Goal: Navigation & Orientation: Find specific page/section

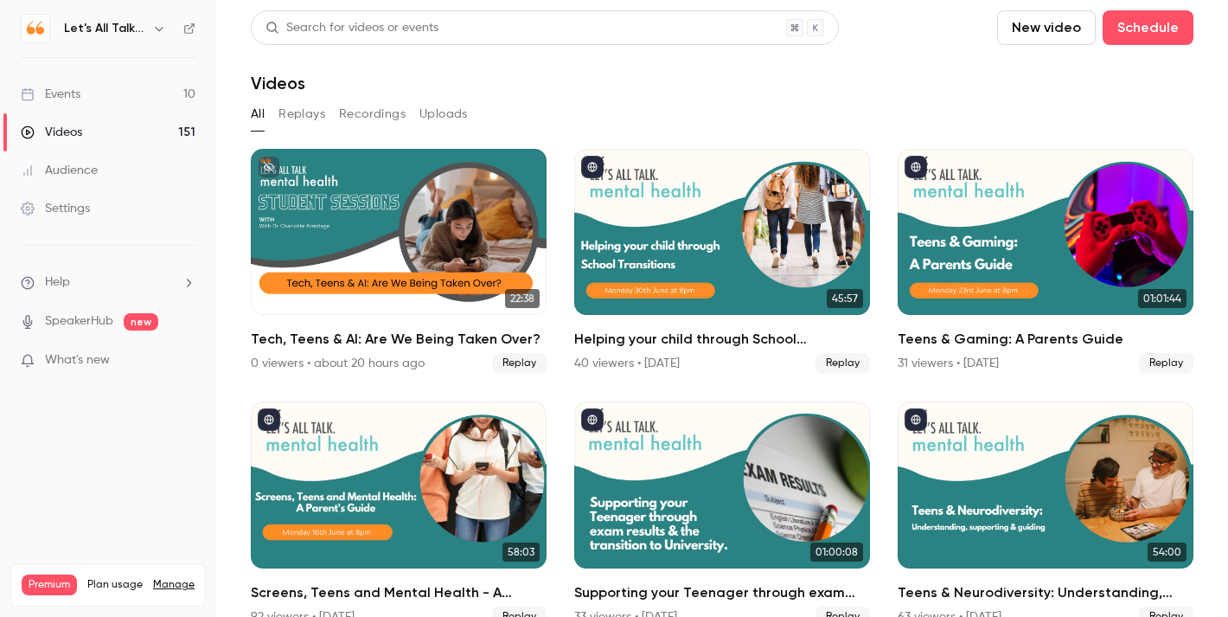
click at [162, 27] on icon "button" at bounding box center [159, 29] width 14 height 14
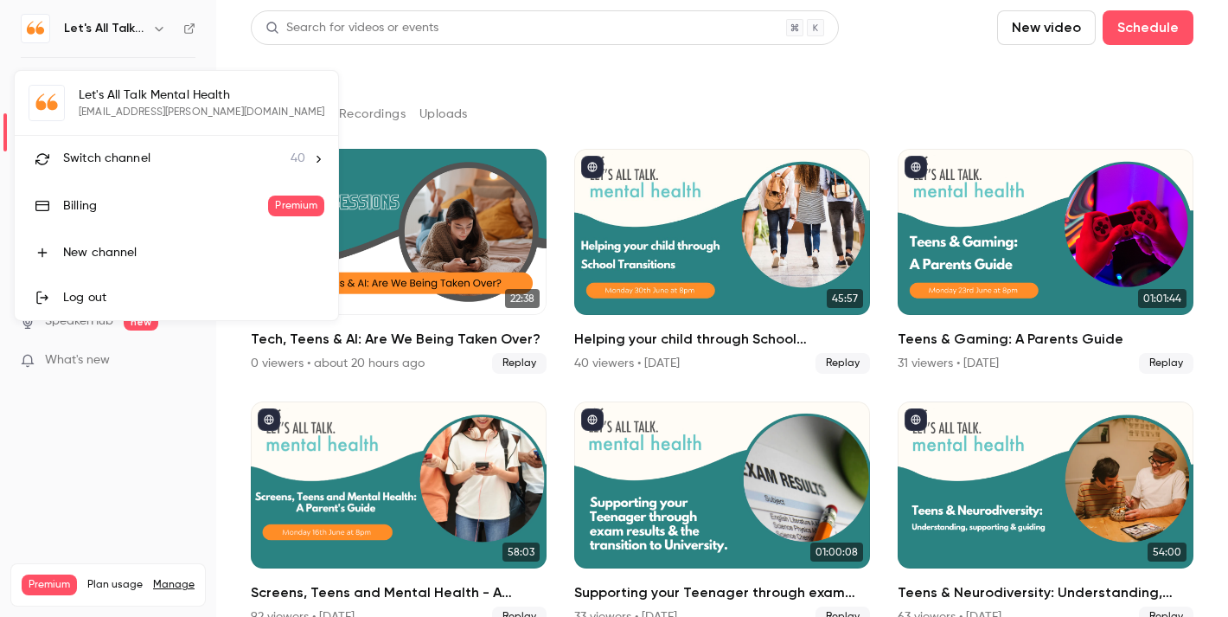
click at [139, 160] on span "Switch channel" at bounding box center [106, 159] width 87 height 18
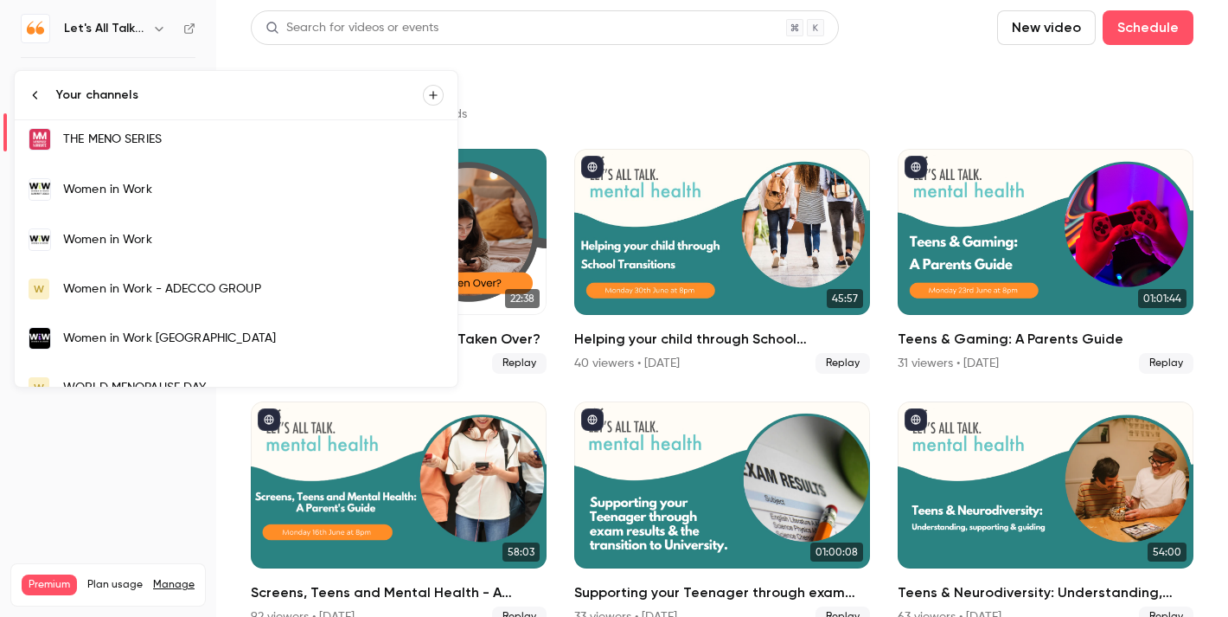
scroll to position [1686, 0]
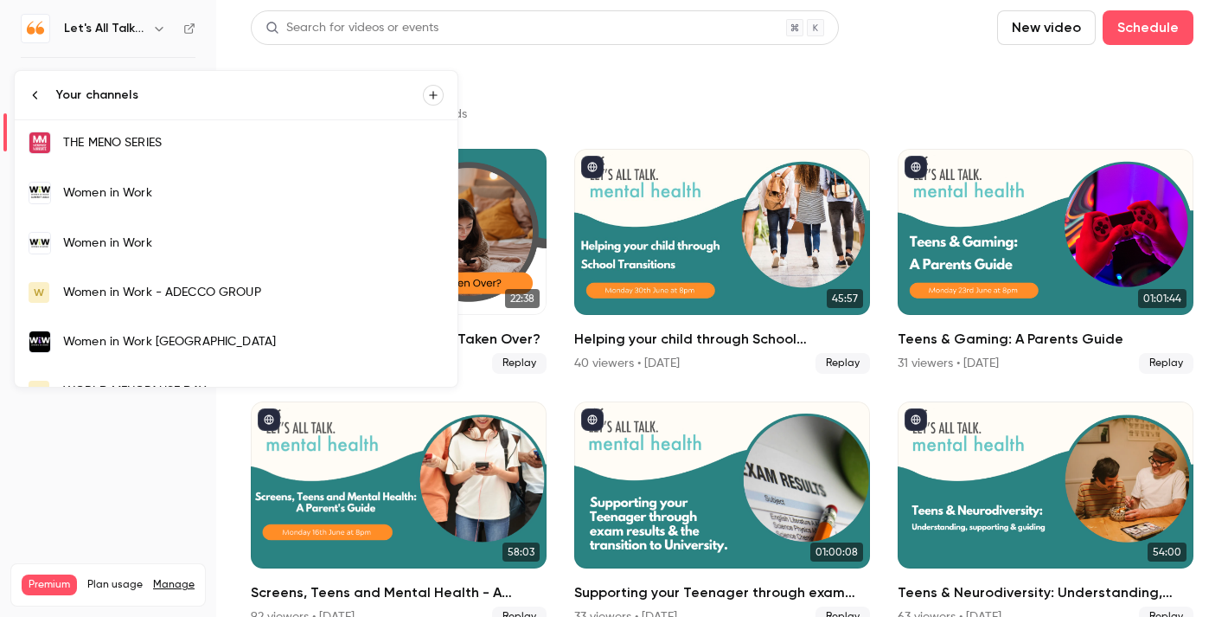
click at [179, 198] on div "Women in Work" at bounding box center [253, 192] width 381 height 17
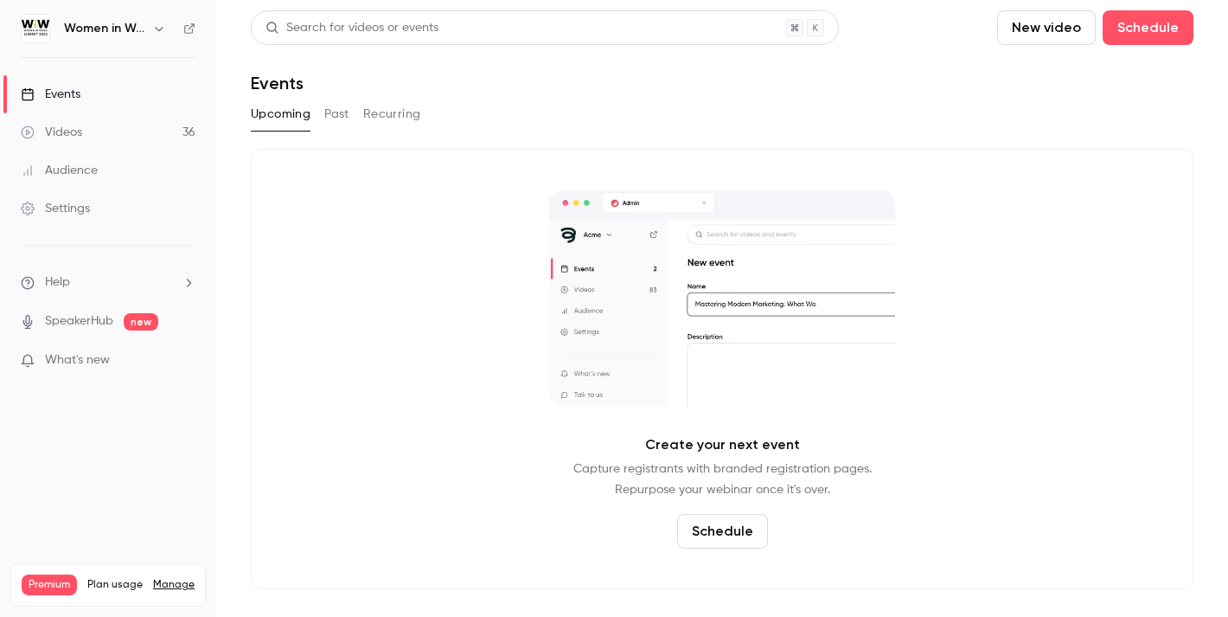
click at [338, 109] on button "Past" at bounding box center [336, 114] width 25 height 28
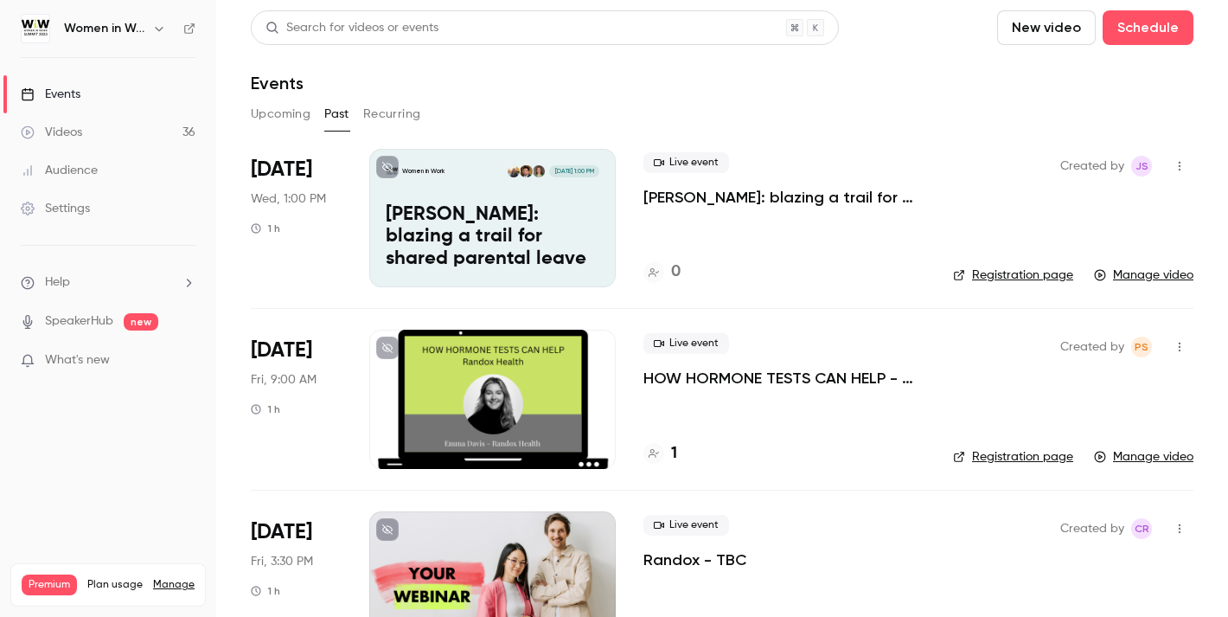
click at [157, 26] on icon "button" at bounding box center [159, 29] width 14 height 14
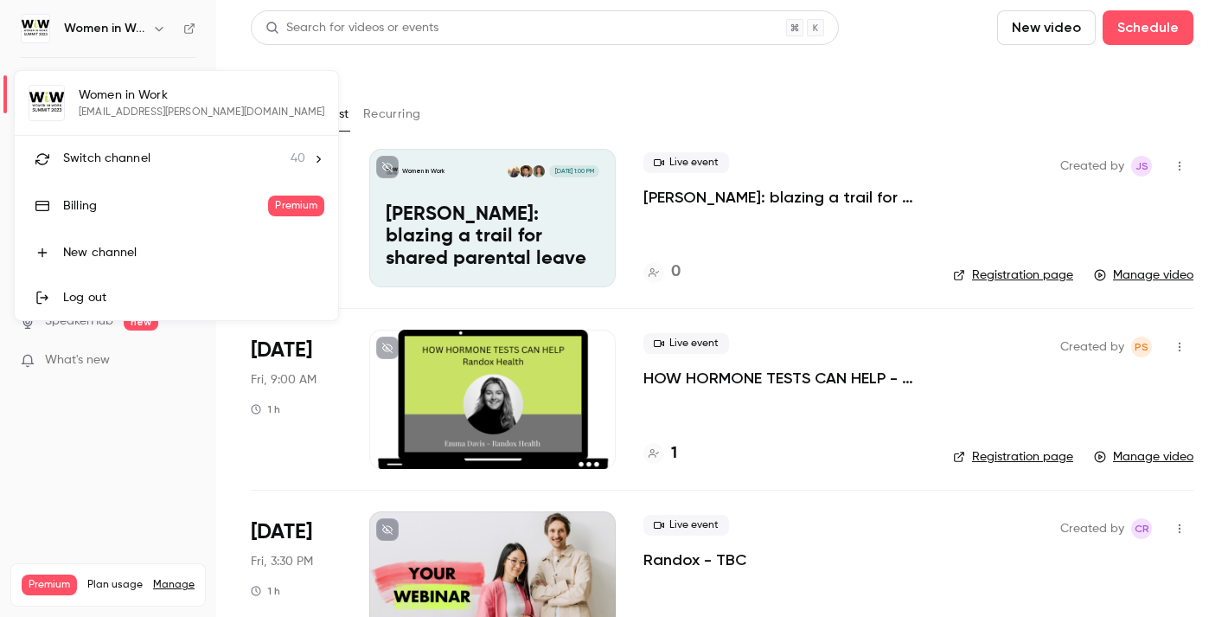
click at [157, 160] on div "Switch channel 40" at bounding box center [184, 159] width 242 height 18
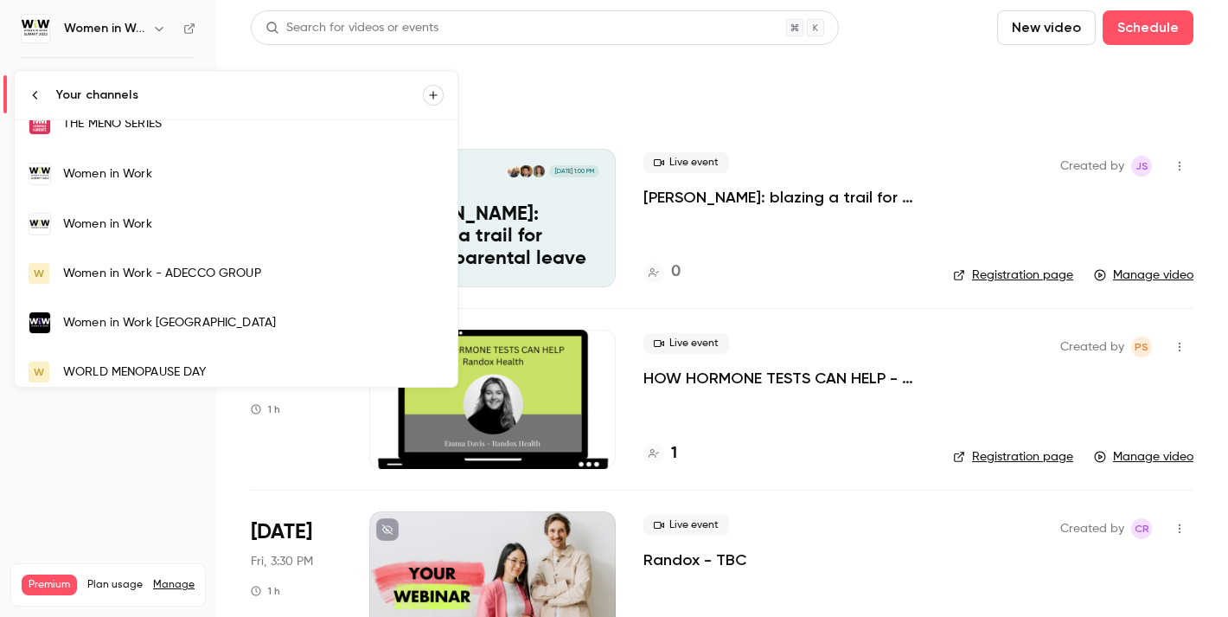
scroll to position [1706, 0]
click at [143, 229] on div "Women in Work" at bounding box center [253, 223] width 381 height 17
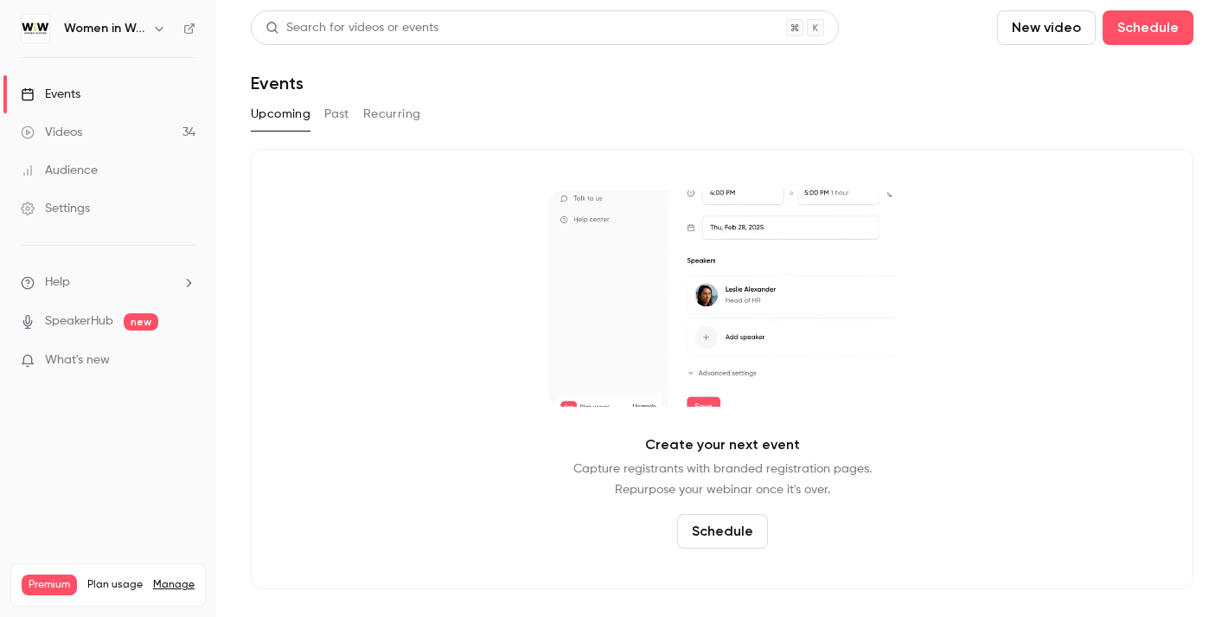
click at [348, 115] on button "Past" at bounding box center [336, 114] width 25 height 28
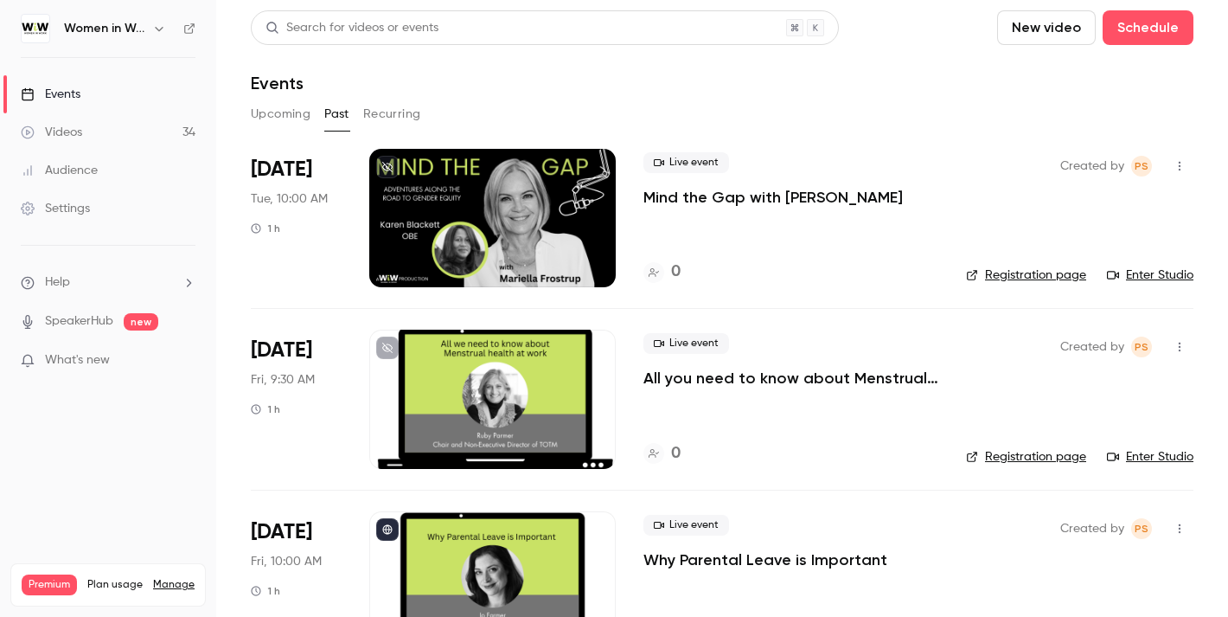
click at [160, 35] on button "button" at bounding box center [159, 28] width 21 height 21
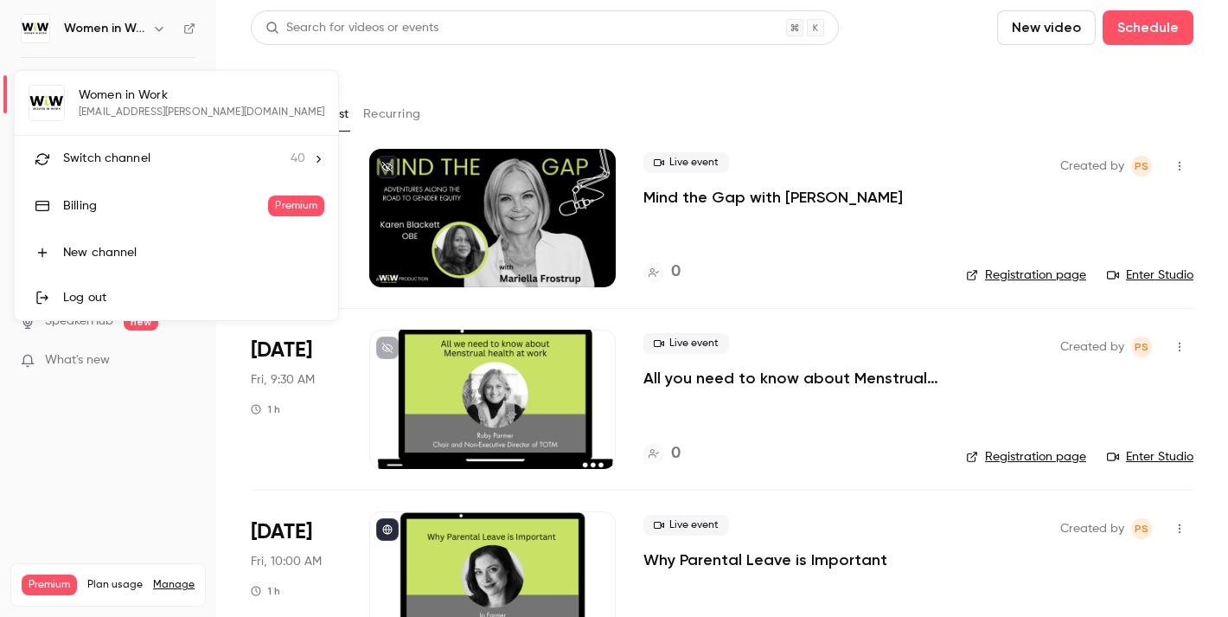
click at [156, 157] on div "Switch channel 40" at bounding box center [184, 159] width 242 height 18
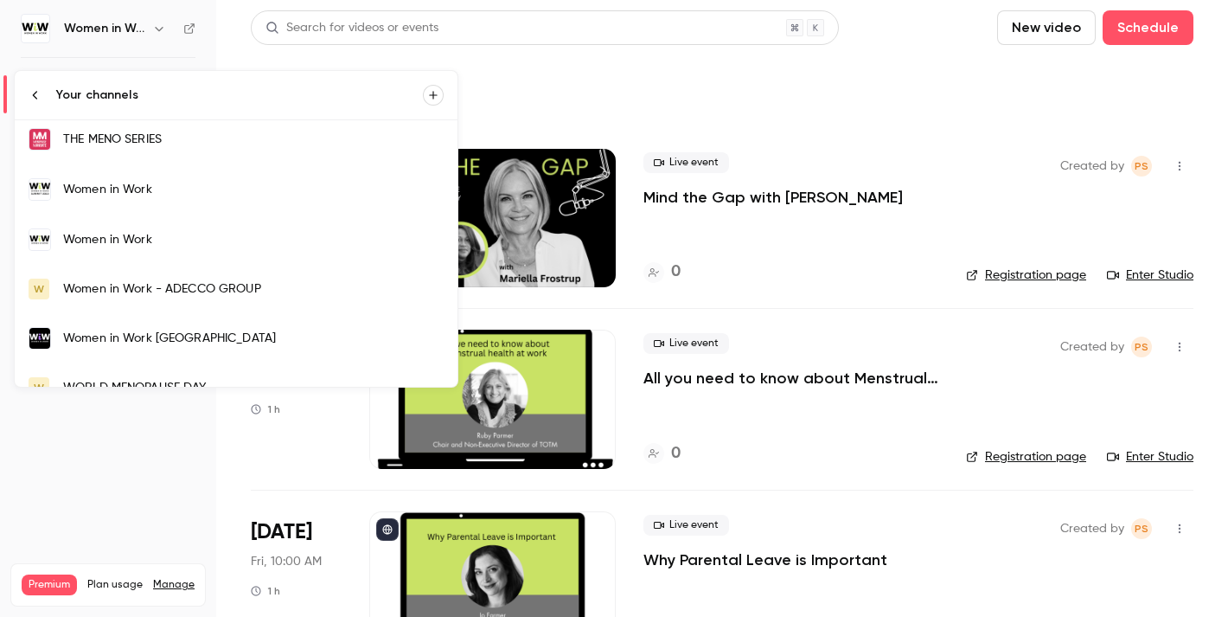
scroll to position [1684, 0]
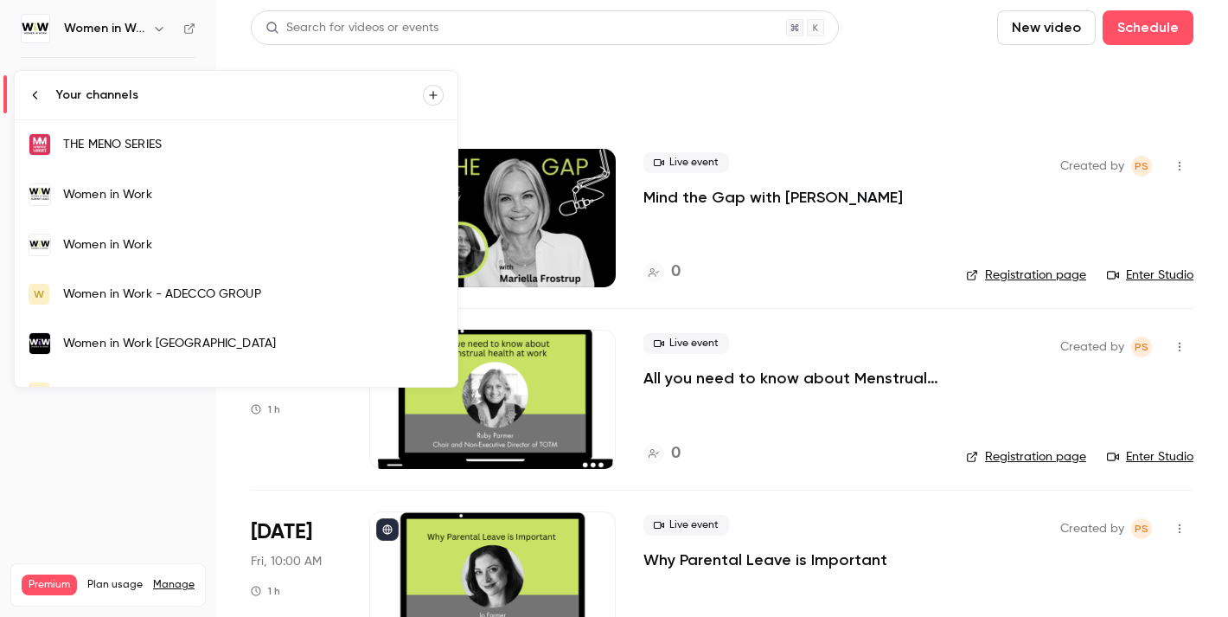
click at [167, 193] on div "Women in Work" at bounding box center [253, 194] width 381 height 17
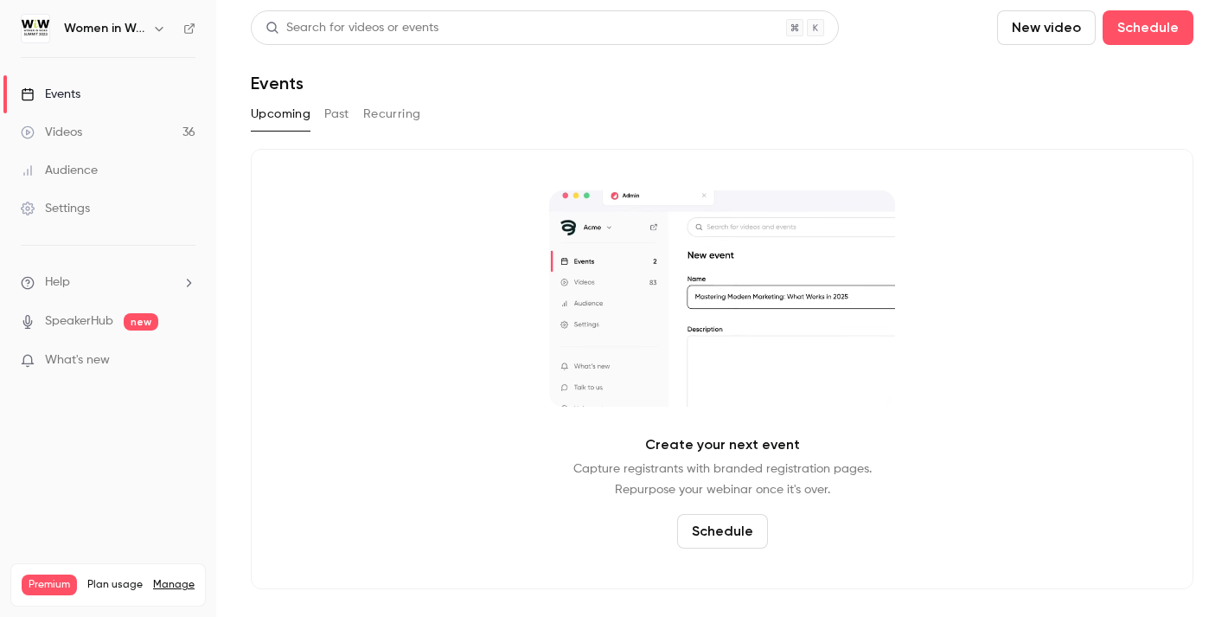
click at [349, 120] on button "Past" at bounding box center [336, 114] width 25 height 28
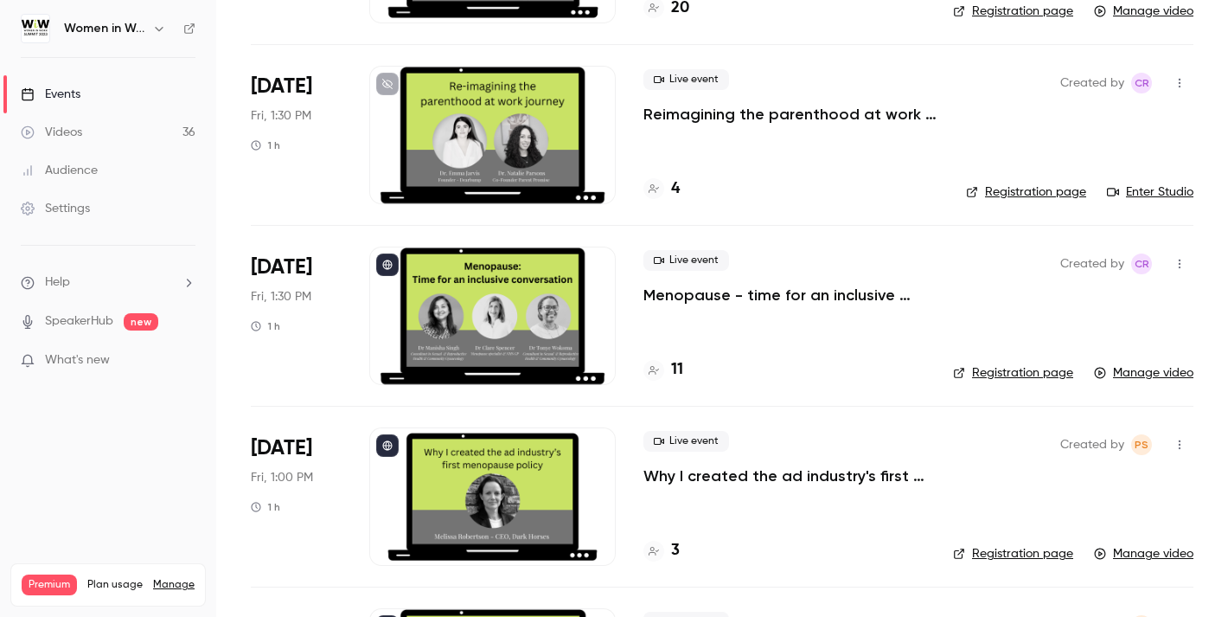
scroll to position [1702, 0]
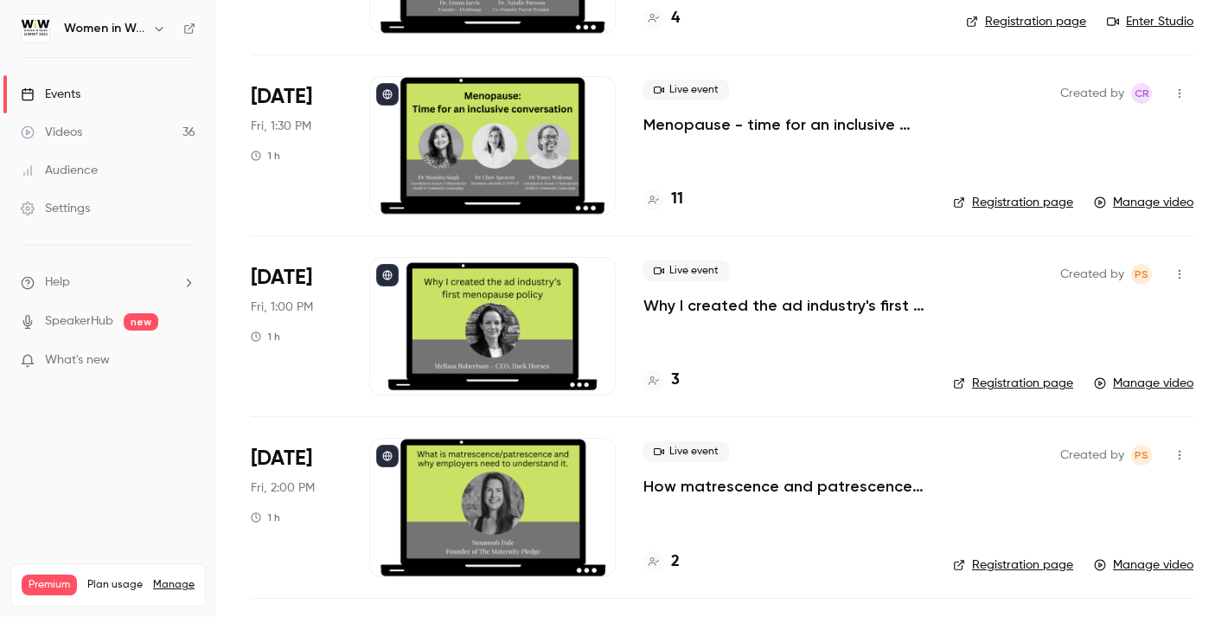
click at [523, 150] on div at bounding box center [492, 145] width 247 height 138
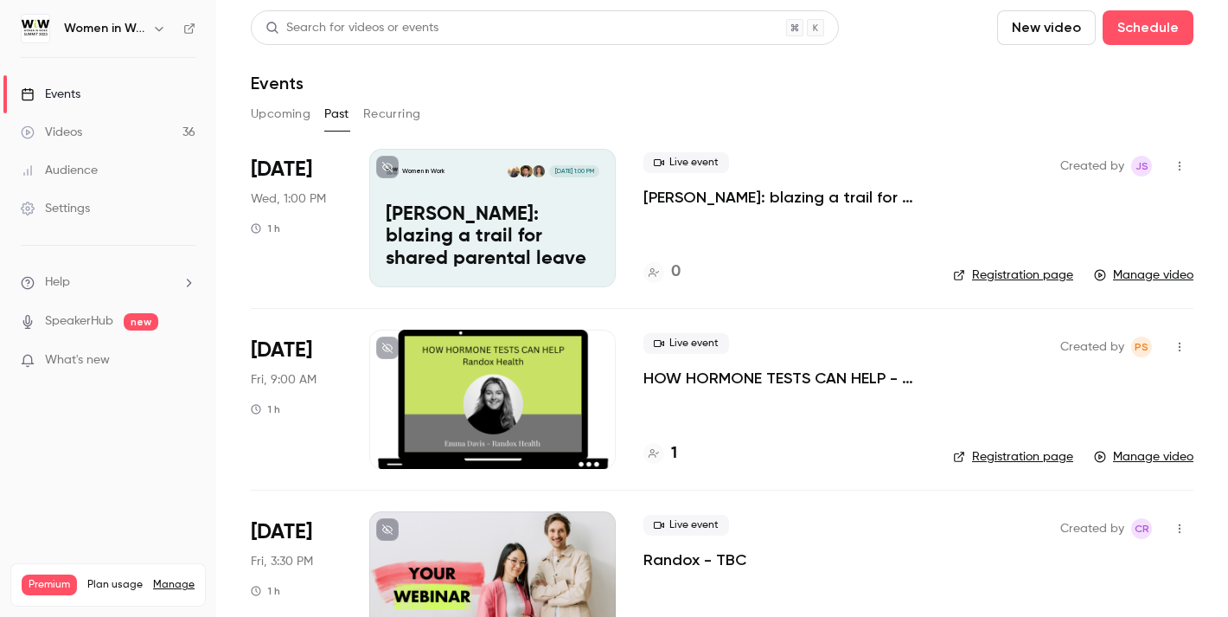
click at [151, 29] on button "button" at bounding box center [159, 28] width 21 height 21
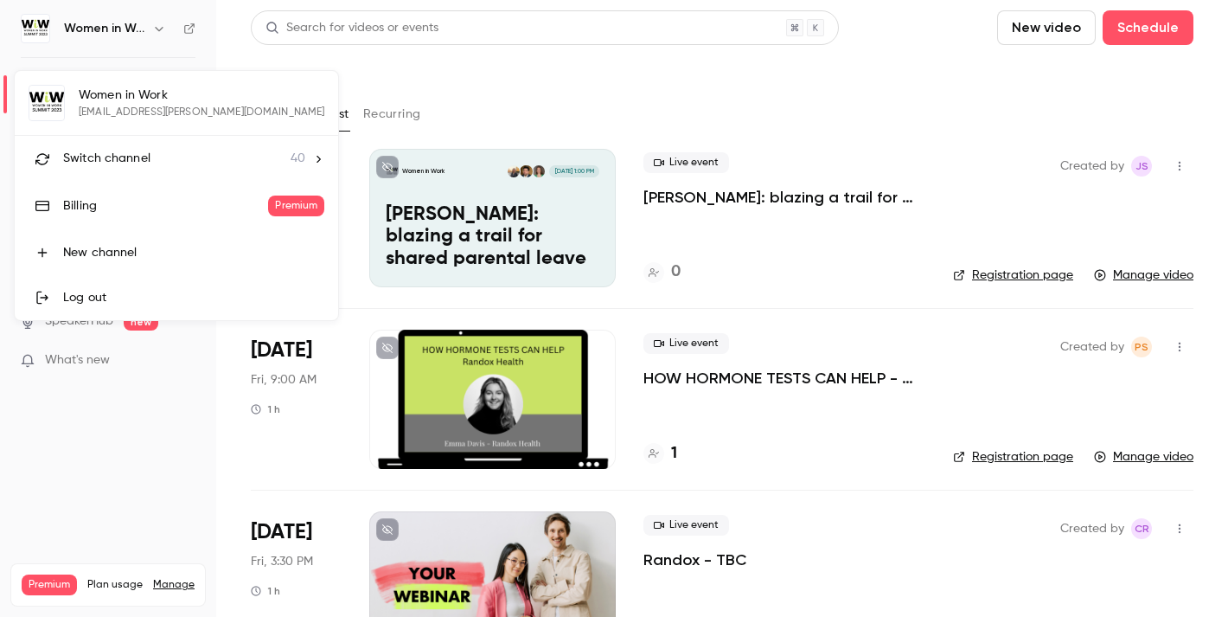
click at [128, 153] on span "Switch channel" at bounding box center [106, 159] width 87 height 18
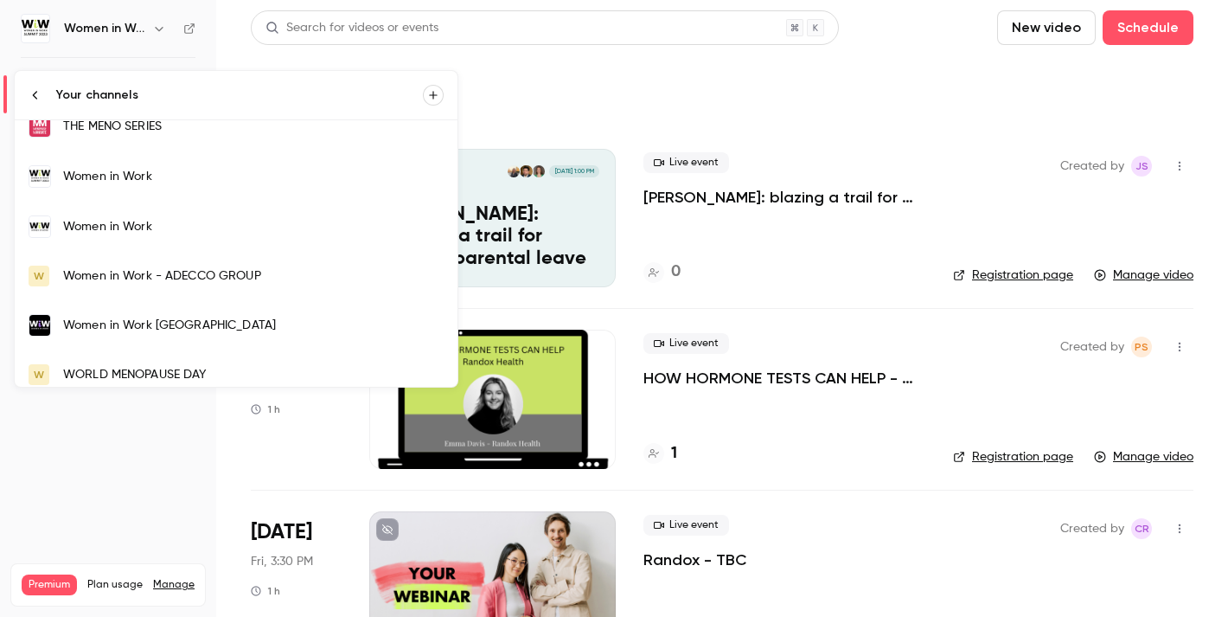
scroll to position [1714, 0]
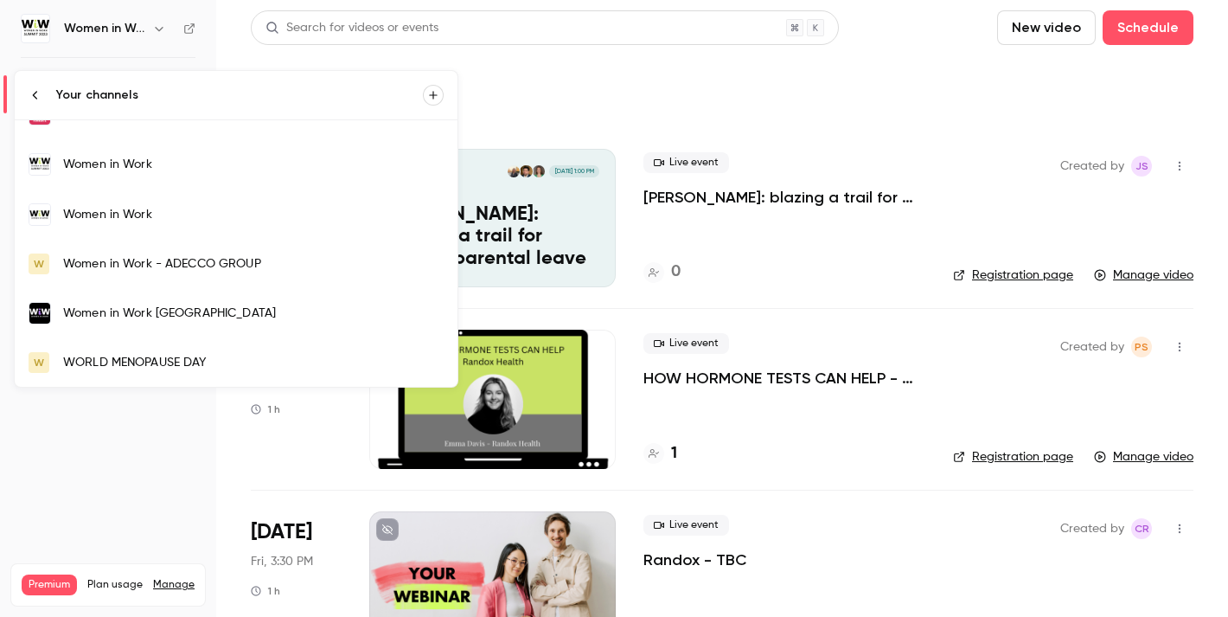
click at [228, 272] on div "Women in Work - ADECCO GROUP" at bounding box center [253, 263] width 381 height 17
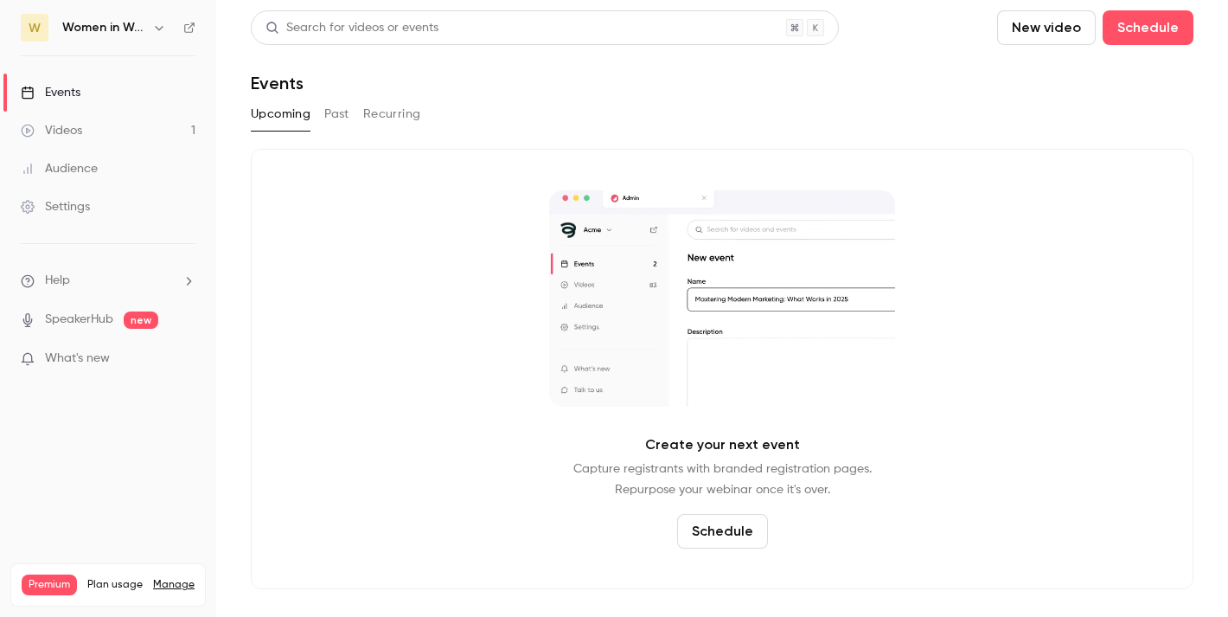
click at [345, 115] on button "Past" at bounding box center [336, 114] width 25 height 28
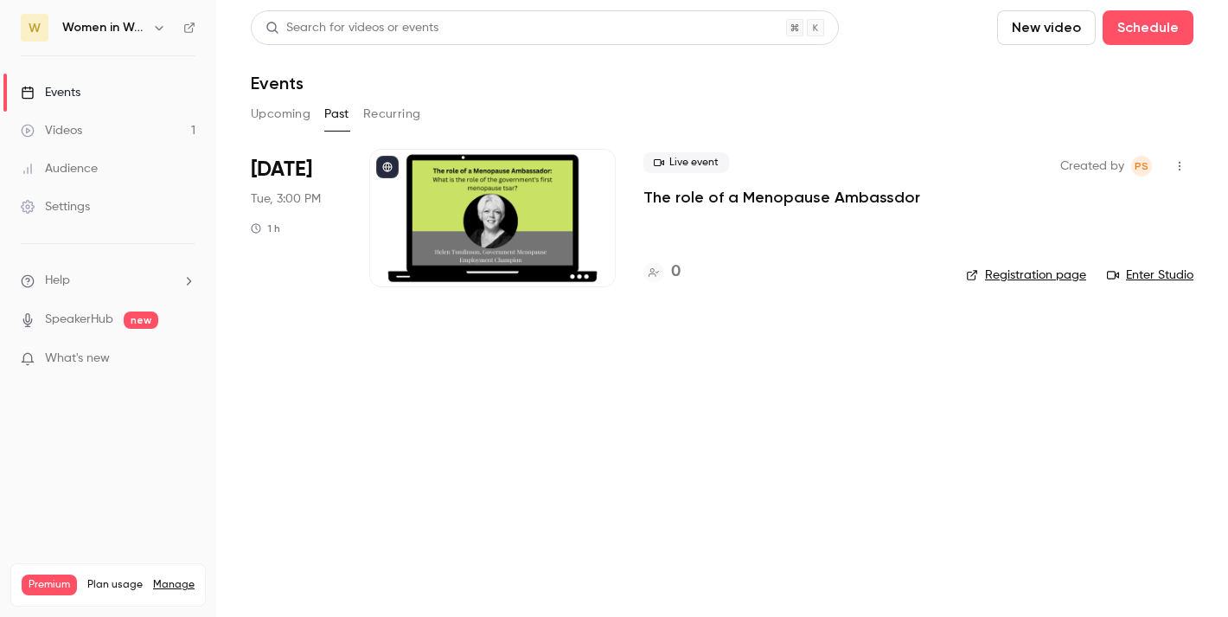
click at [135, 22] on h6 "Women in Work - ADECCO GROUP" at bounding box center [103, 27] width 83 height 17
click at [154, 30] on icon "button" at bounding box center [159, 28] width 14 height 14
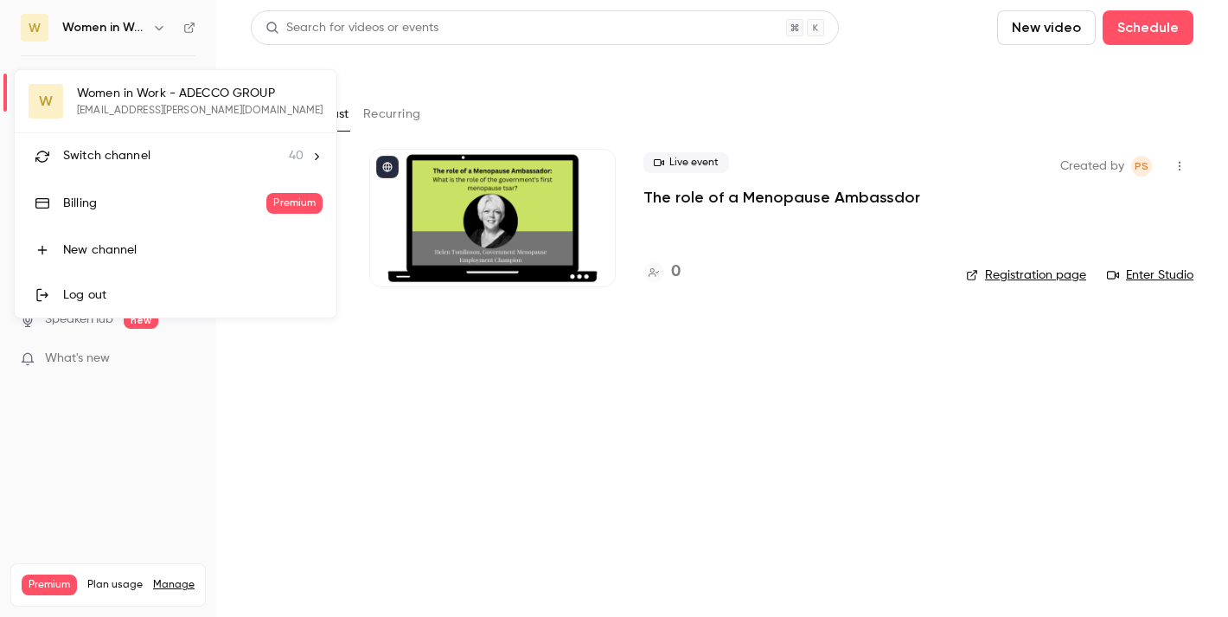
click at [106, 159] on span "Switch channel" at bounding box center [106, 156] width 87 height 18
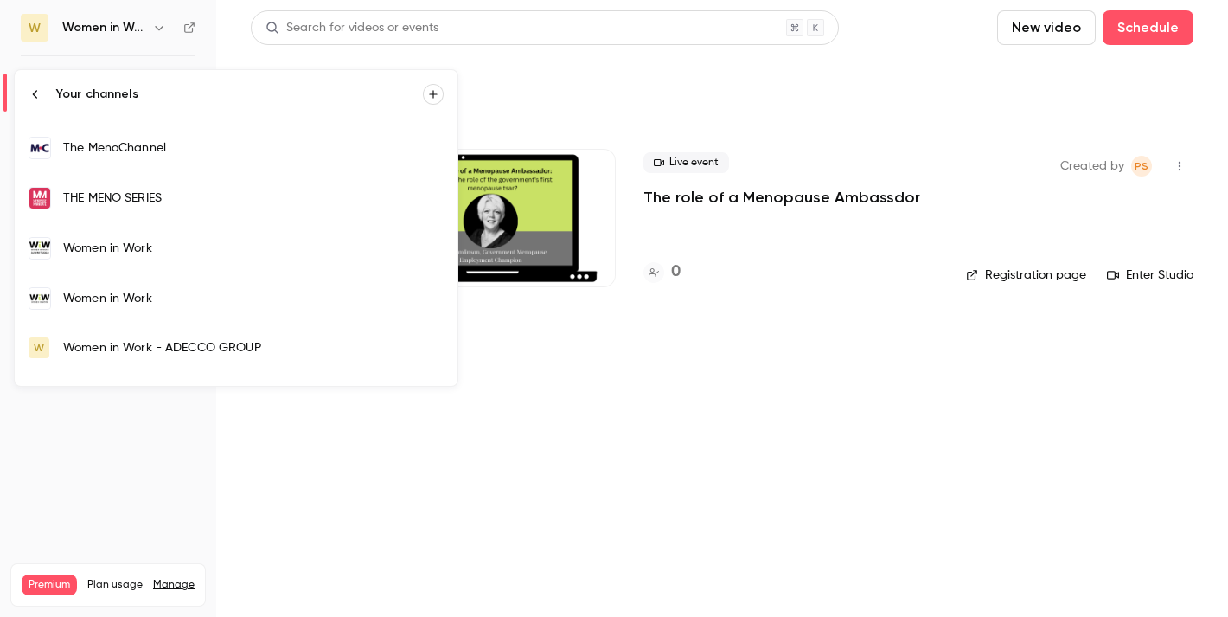
scroll to position [1634, 0]
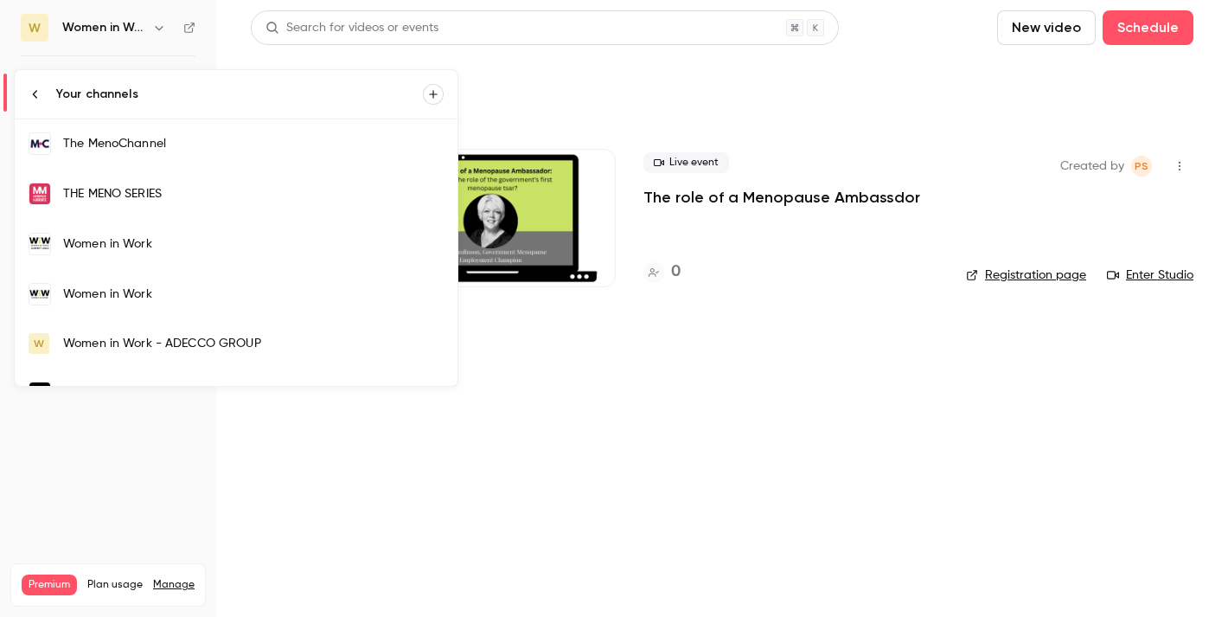
click at [159, 241] on div "Women in Work" at bounding box center [253, 243] width 381 height 17
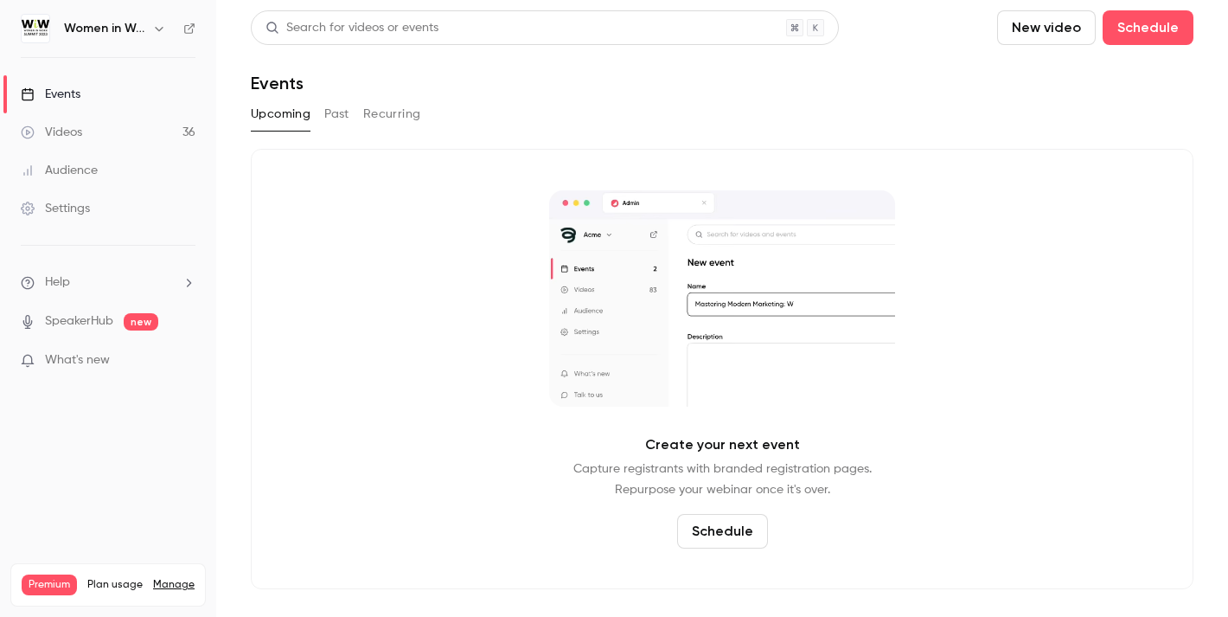
click at [347, 113] on button "Past" at bounding box center [336, 114] width 25 height 28
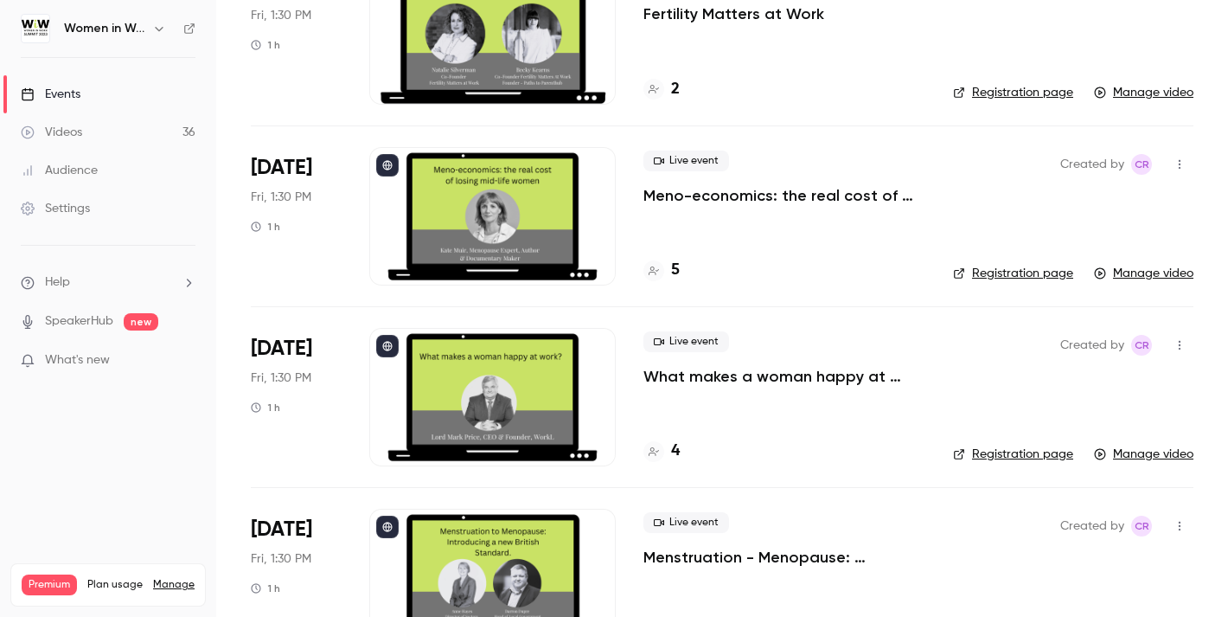
scroll to position [2961, 0]
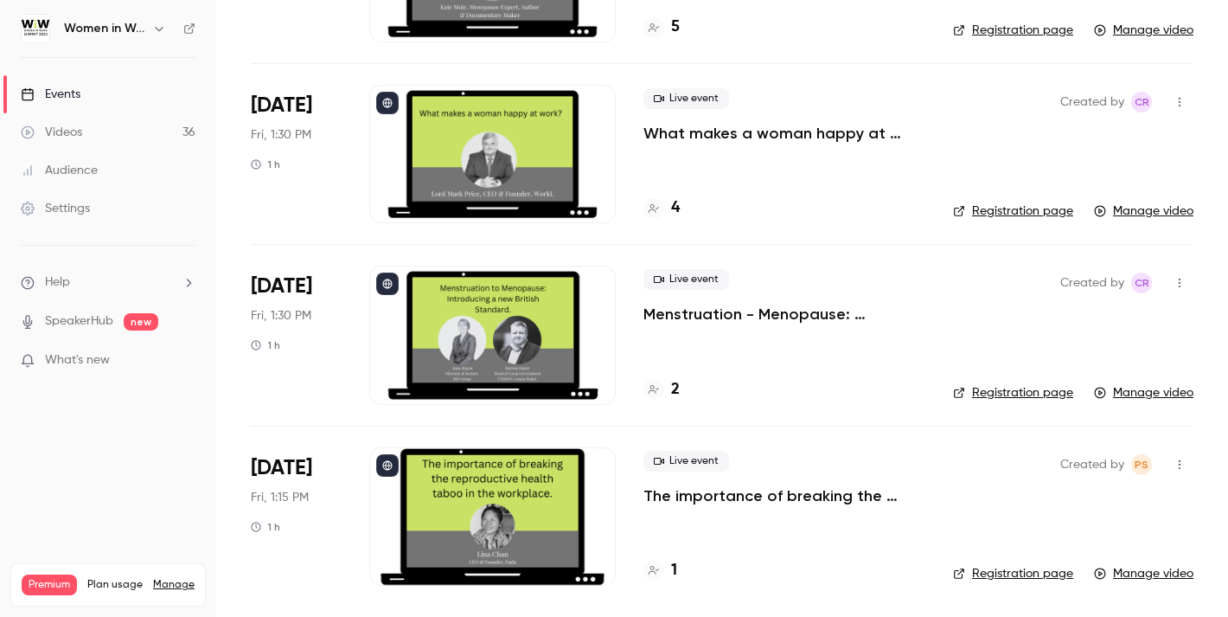
click at [770, 497] on p "The importance of breaking the reproductive health taboo in the workplace" at bounding box center [785, 495] width 282 height 21
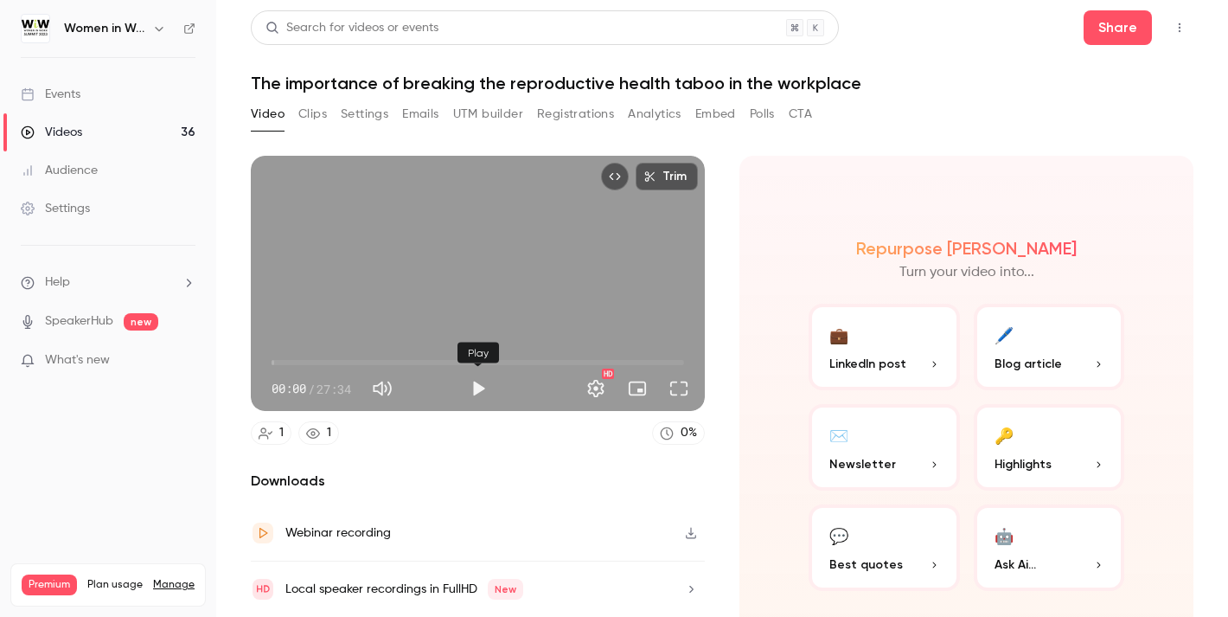
click at [471, 388] on button "Play" at bounding box center [478, 388] width 35 height 35
click at [401, 362] on span "00:01" at bounding box center [478, 363] width 413 height 28
click at [472, 386] on button "Pause" at bounding box center [478, 388] width 35 height 35
click at [158, 29] on icon "button" at bounding box center [159, 29] width 8 height 4
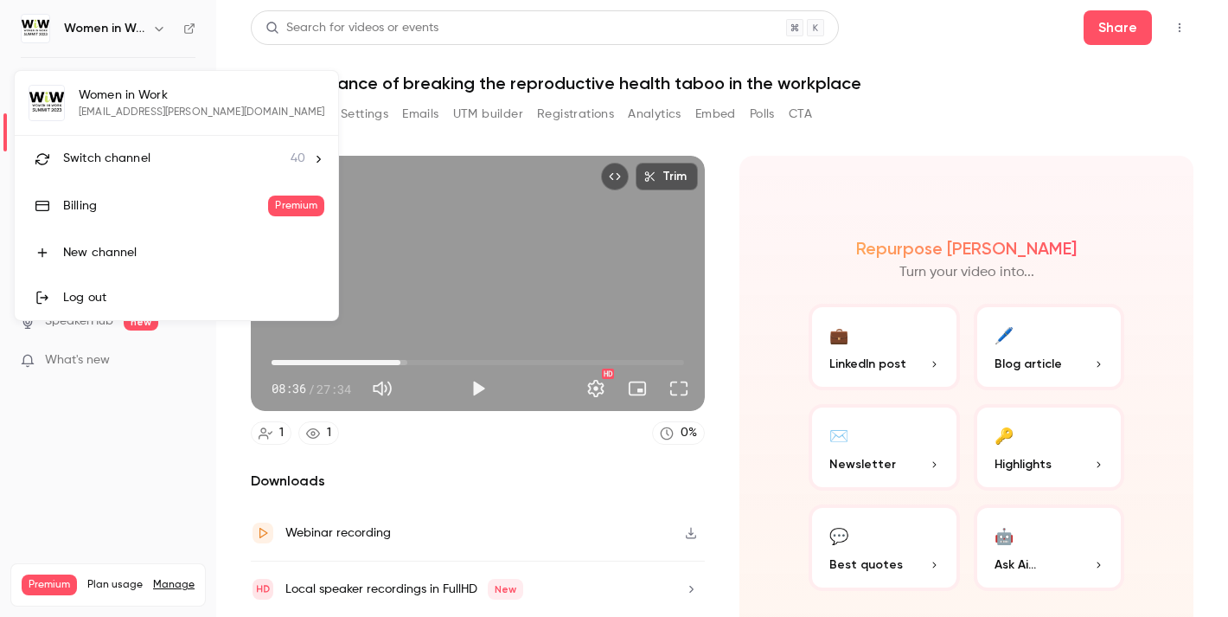
click at [159, 163] on div "Switch channel 40" at bounding box center [184, 159] width 242 height 18
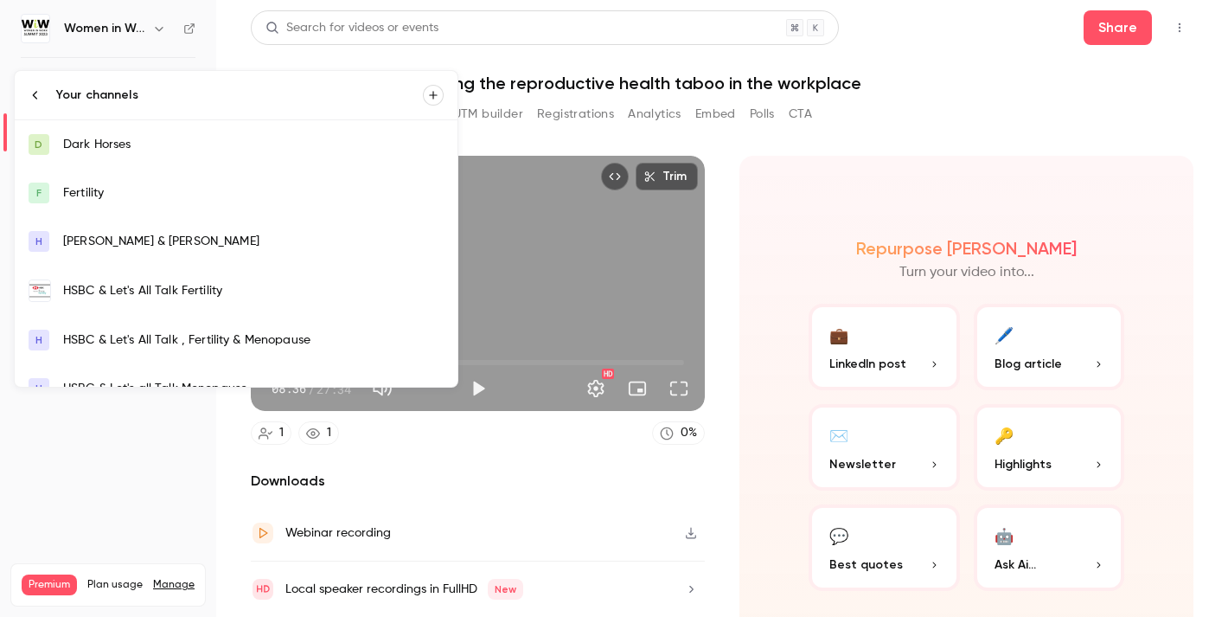
type input "*****"
click at [157, 139] on div "Dark Horses" at bounding box center [253, 144] width 381 height 17
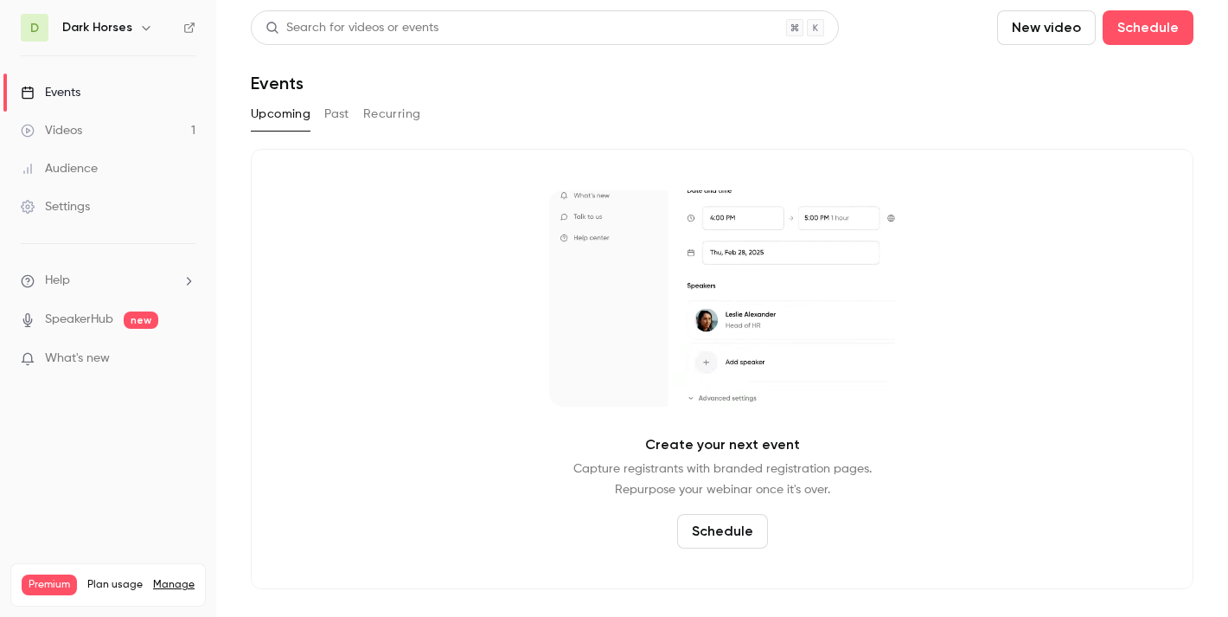
click at [345, 118] on button "Past" at bounding box center [336, 114] width 25 height 28
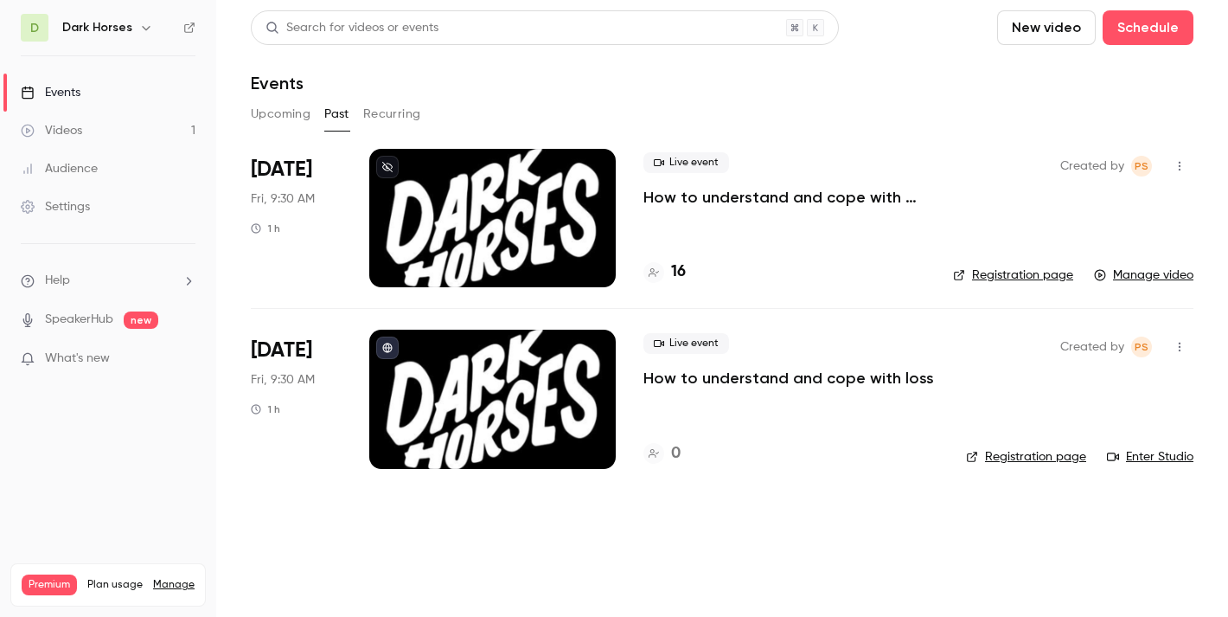
click at [149, 27] on icon "button" at bounding box center [146, 28] width 14 height 14
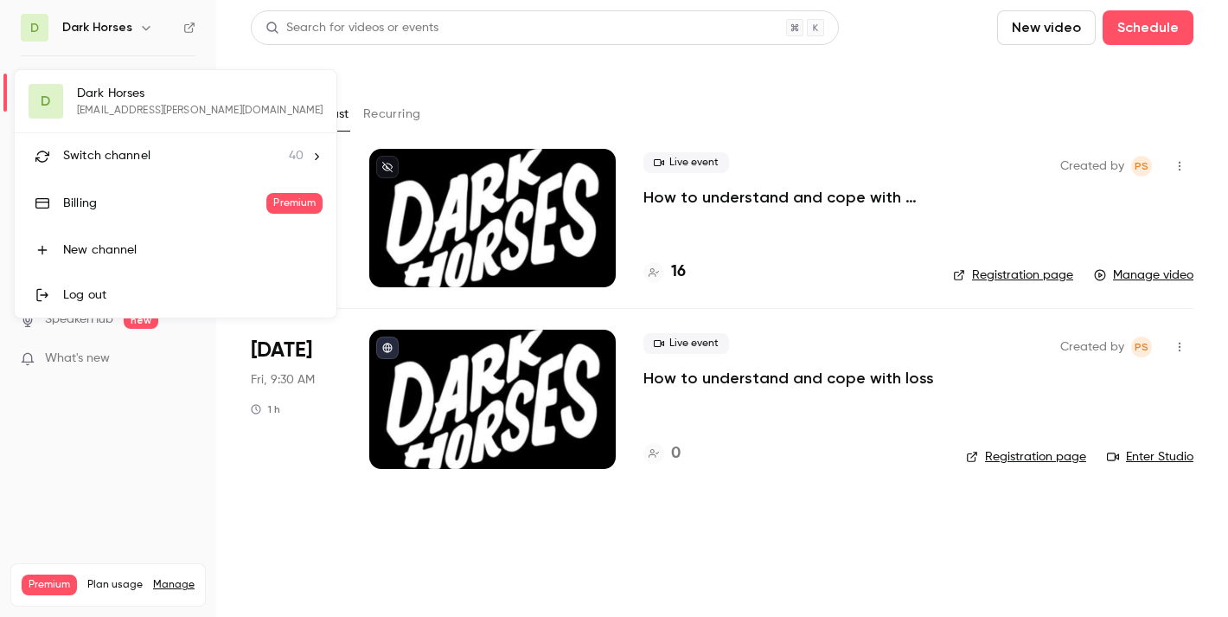
click at [112, 149] on span "Switch channel" at bounding box center [106, 156] width 87 height 18
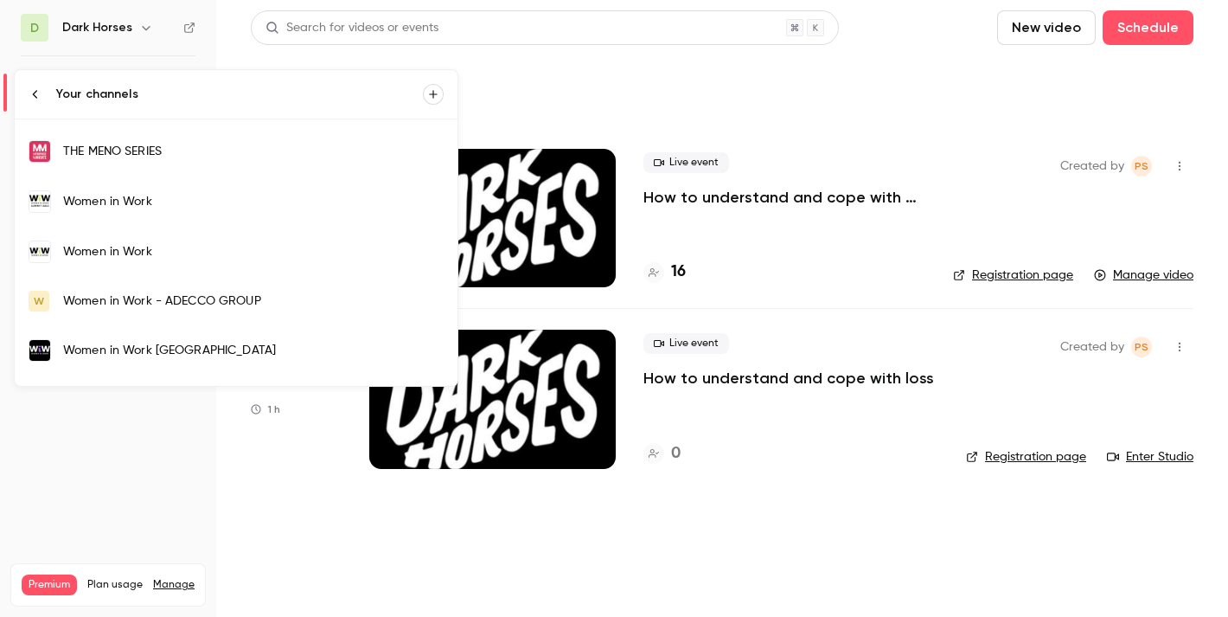
scroll to position [1672, 0]
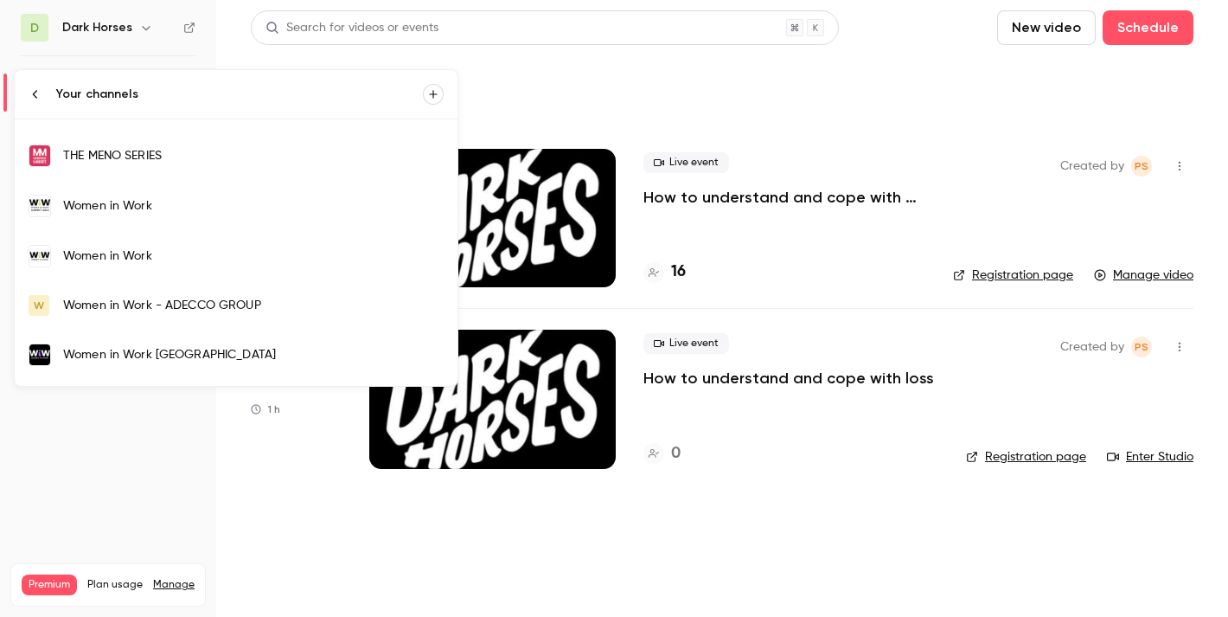
click at [200, 215] on link "Women in Work" at bounding box center [236, 206] width 443 height 50
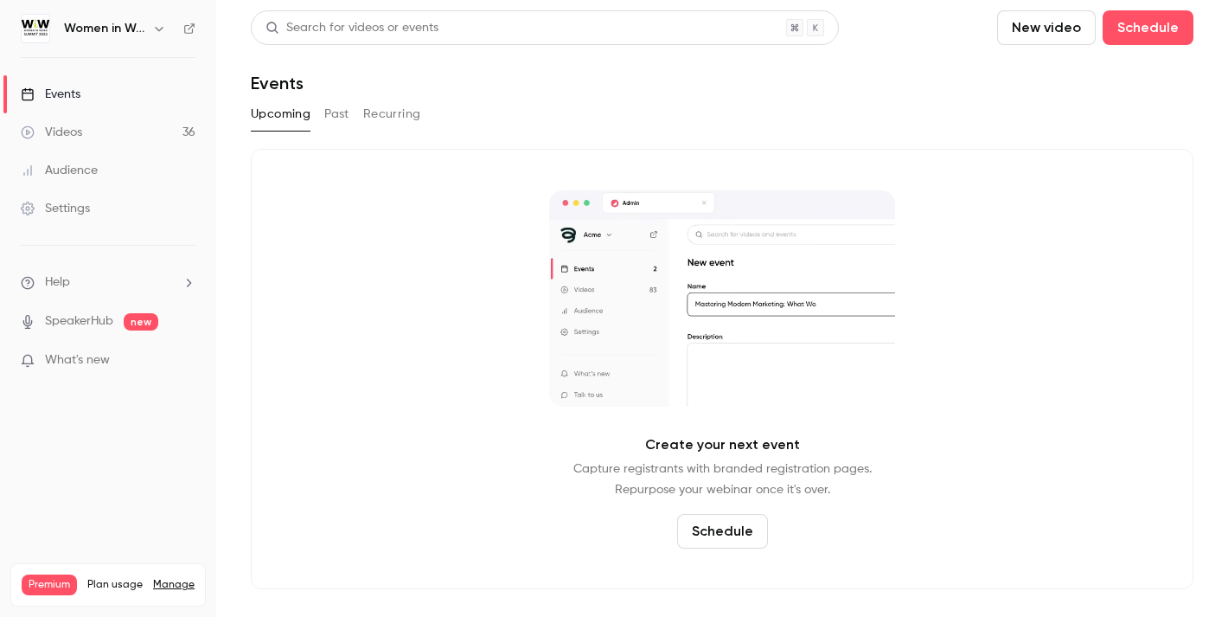
click at [336, 115] on button "Past" at bounding box center [336, 114] width 25 height 28
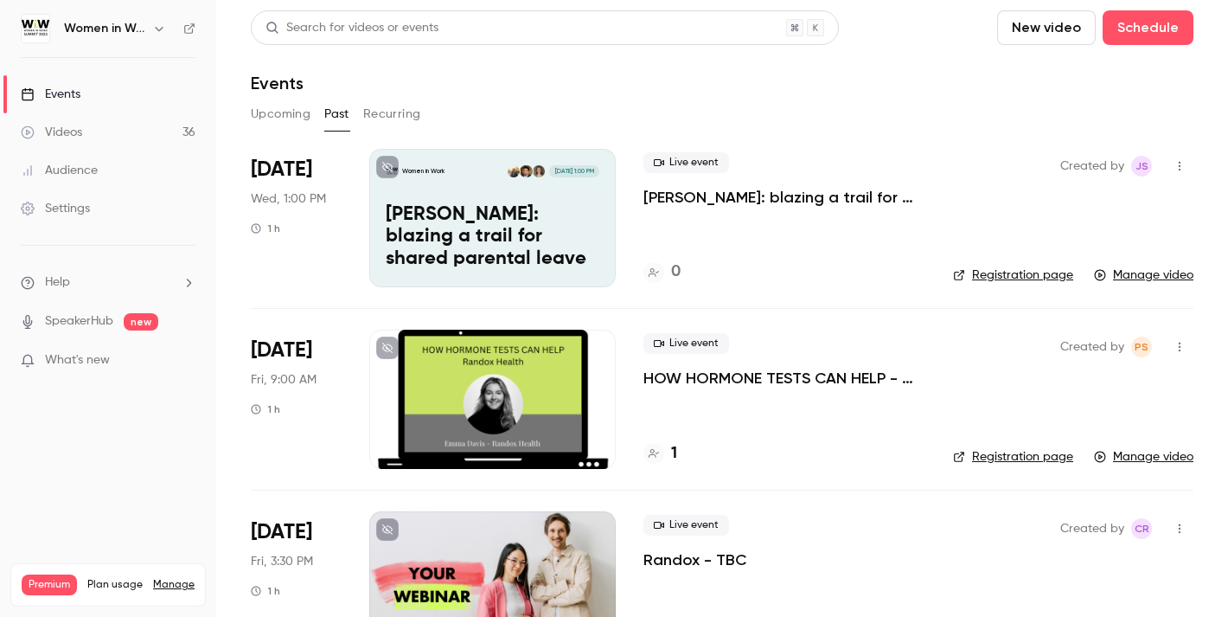
click at [157, 30] on icon "button" at bounding box center [159, 29] width 14 height 14
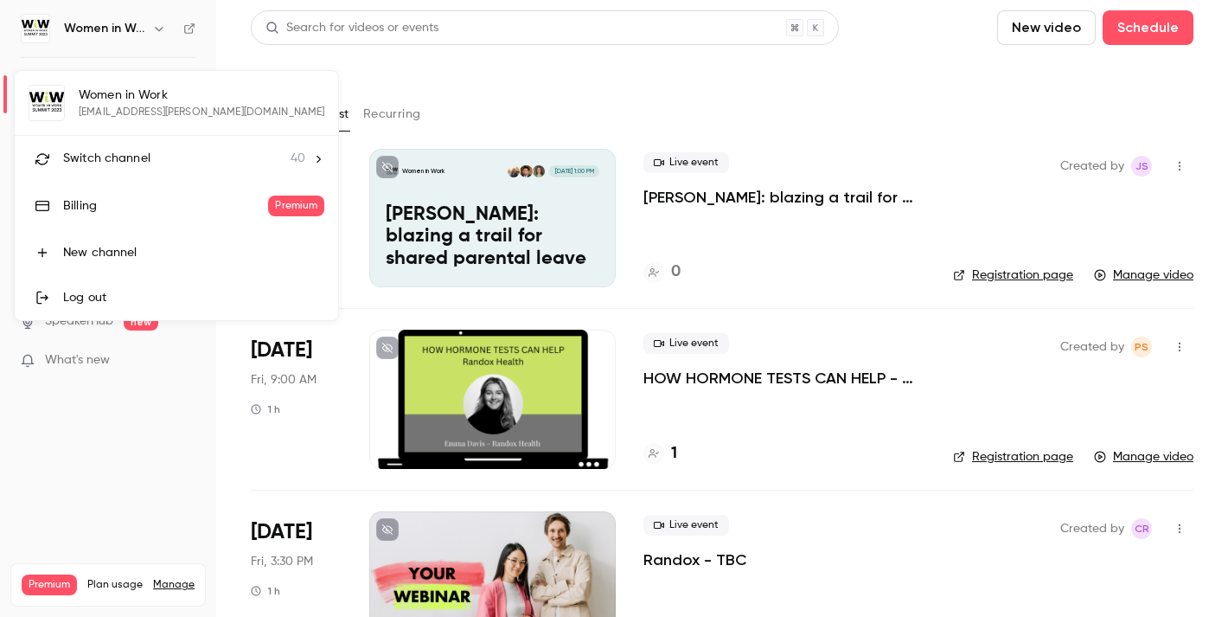
click at [174, 157] on div "Switch channel 40" at bounding box center [184, 159] width 242 height 18
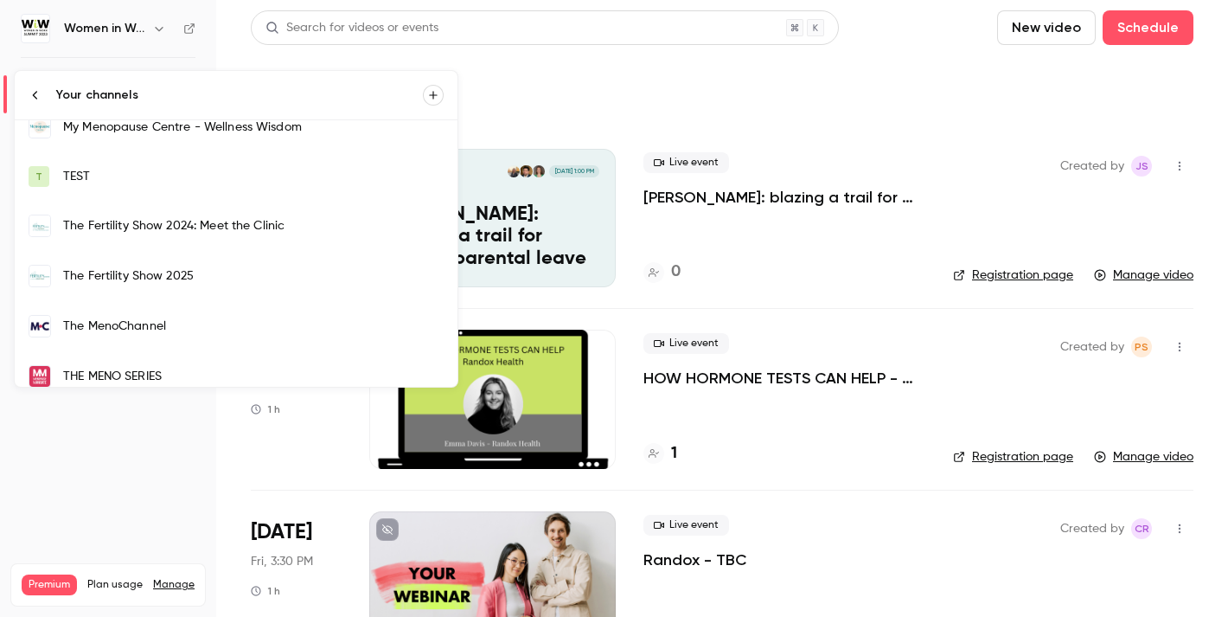
scroll to position [1714, 0]
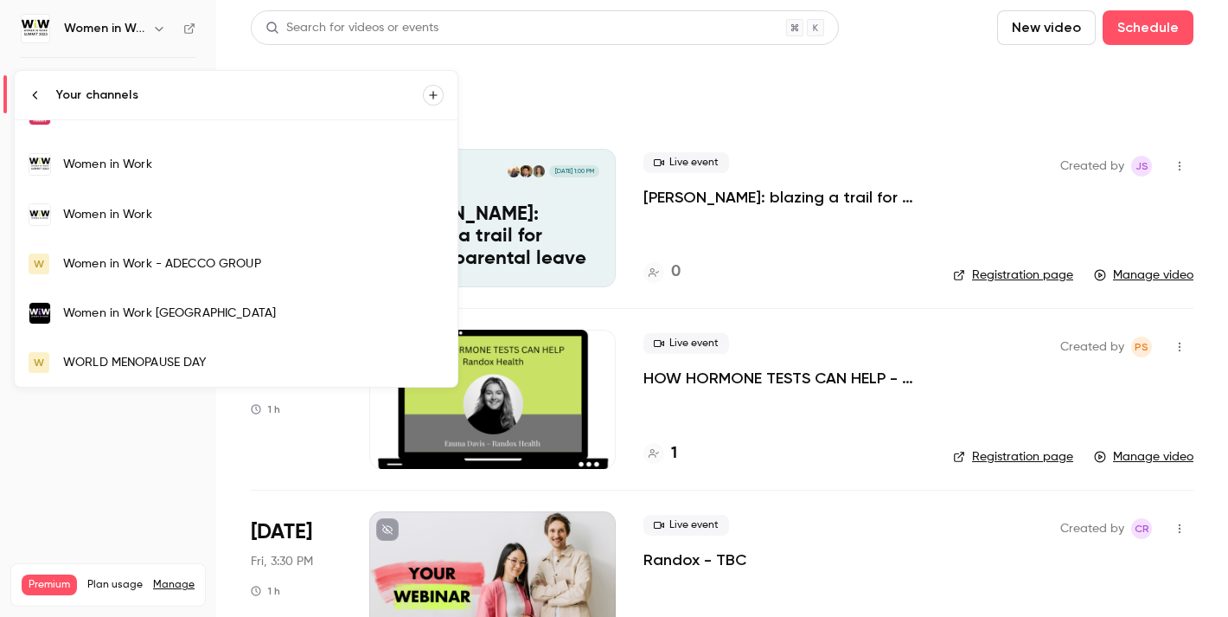
click at [166, 222] on div "Women in Work" at bounding box center [253, 214] width 381 height 17
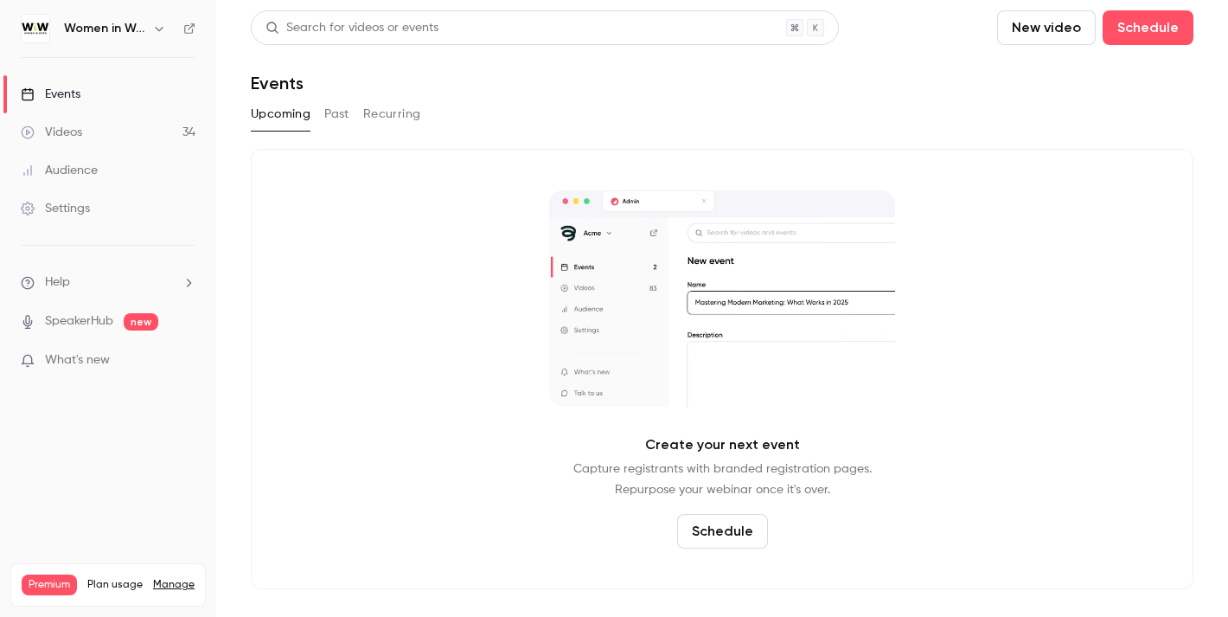
click at [344, 113] on button "Past" at bounding box center [336, 114] width 25 height 28
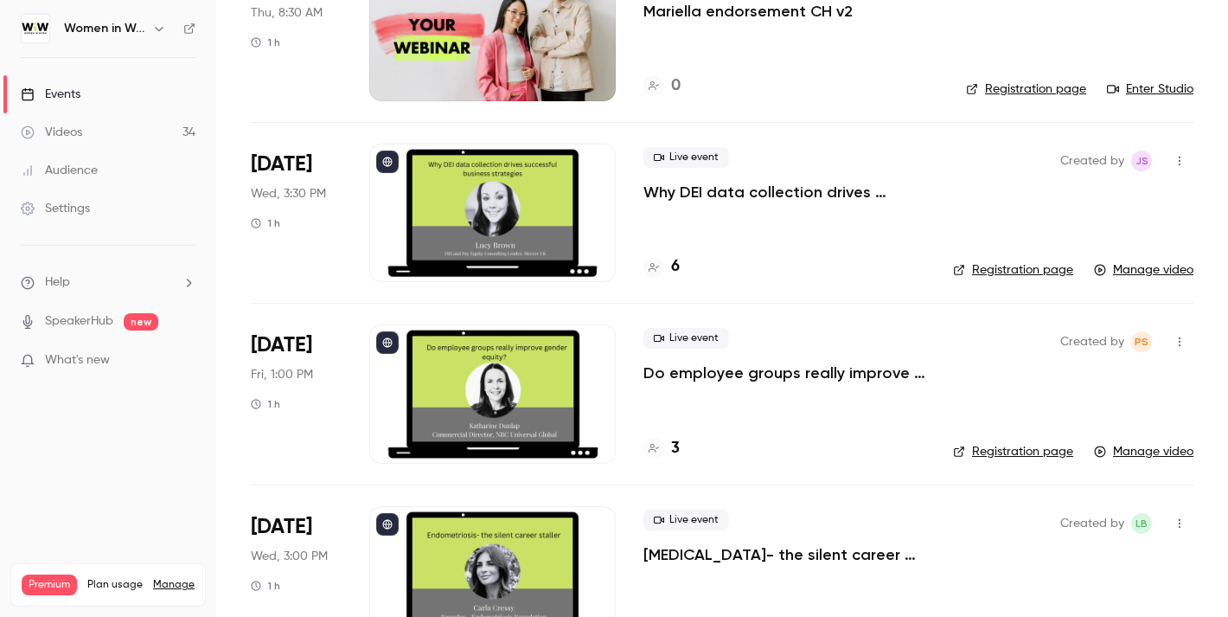
scroll to position [1089, 0]
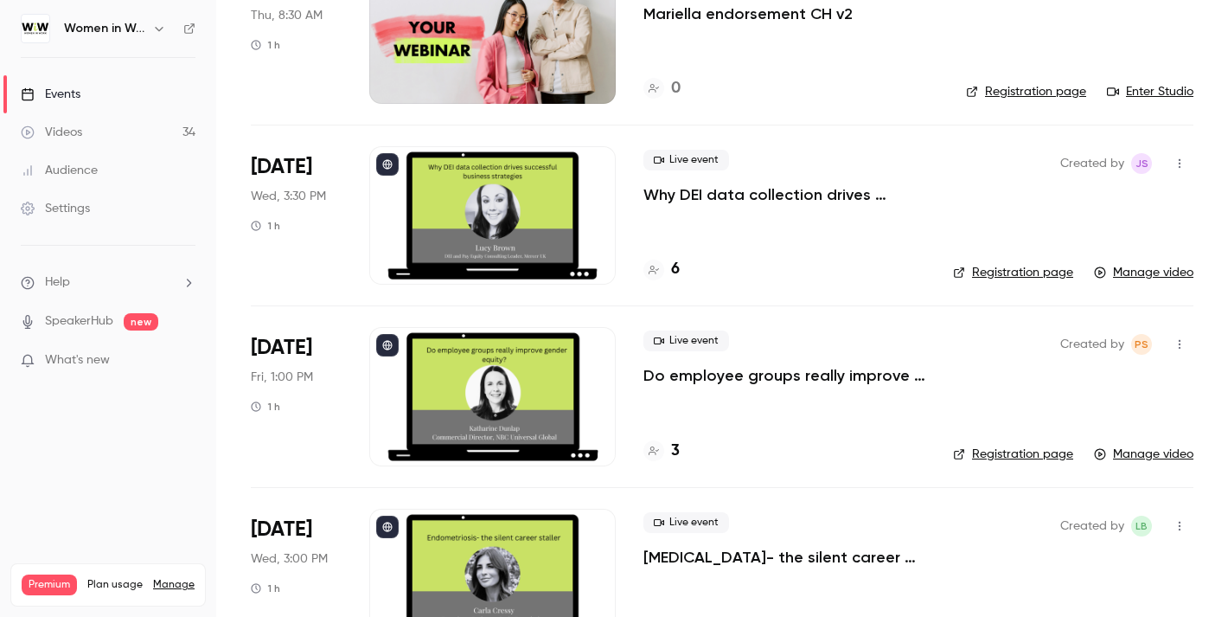
click at [819, 191] on p "Why DEI data collection drives successful business strategies" at bounding box center [785, 194] width 282 height 21
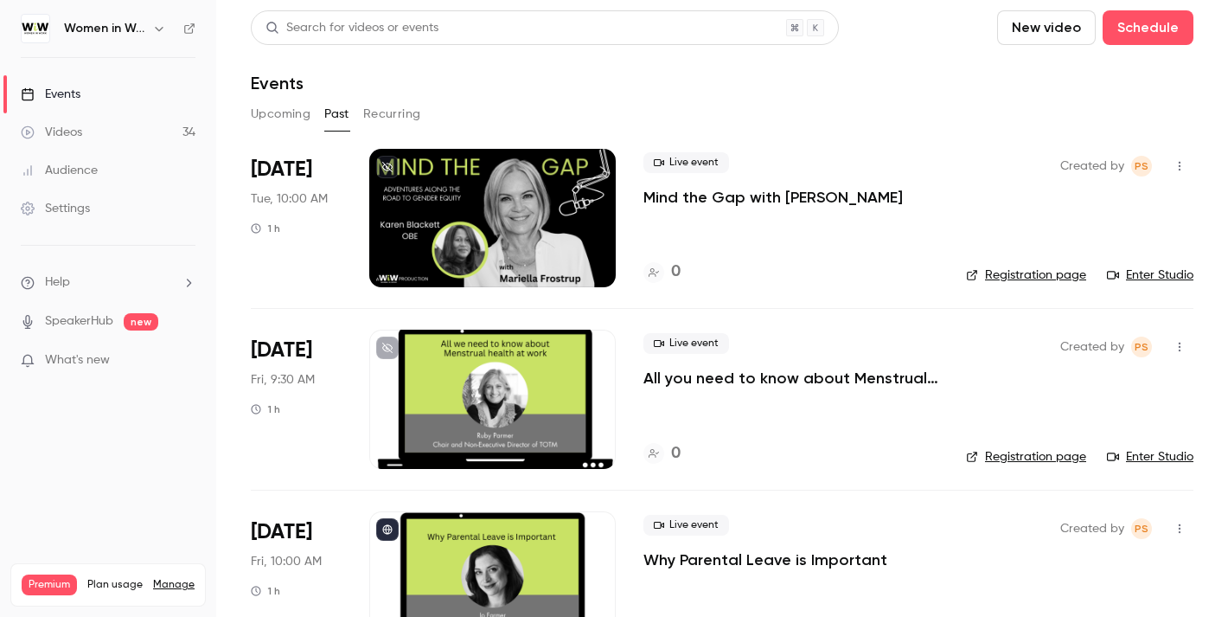
click at [76, 93] on div "Events" at bounding box center [51, 94] width 60 height 17
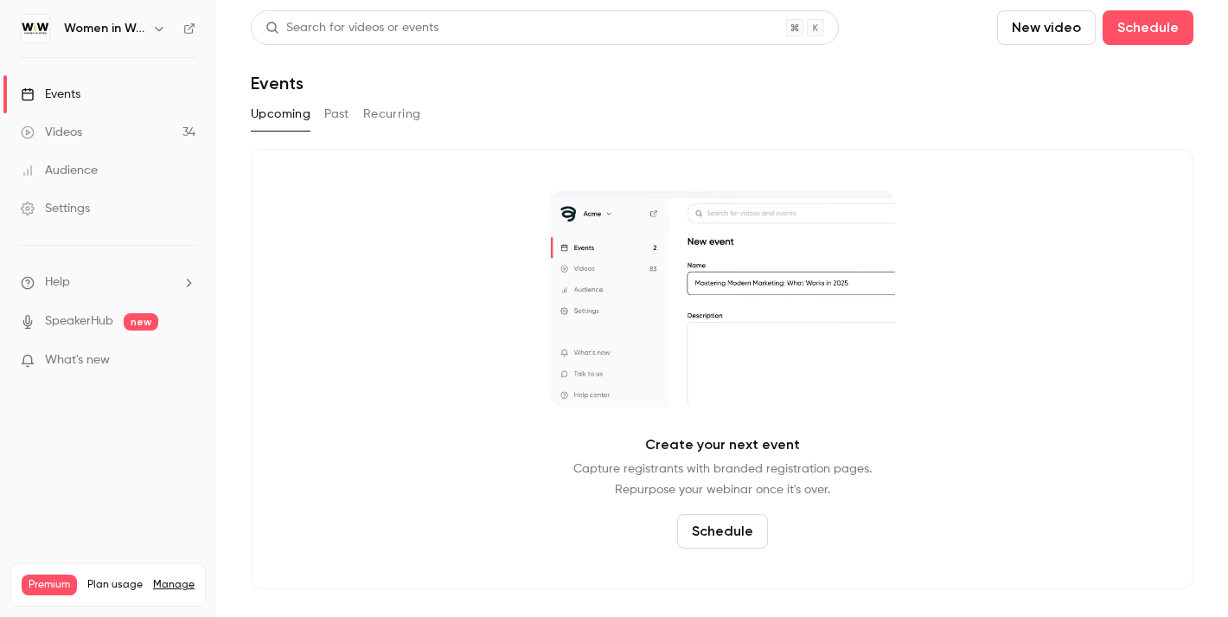
click at [76, 135] on div "Videos" at bounding box center [51, 132] width 61 height 17
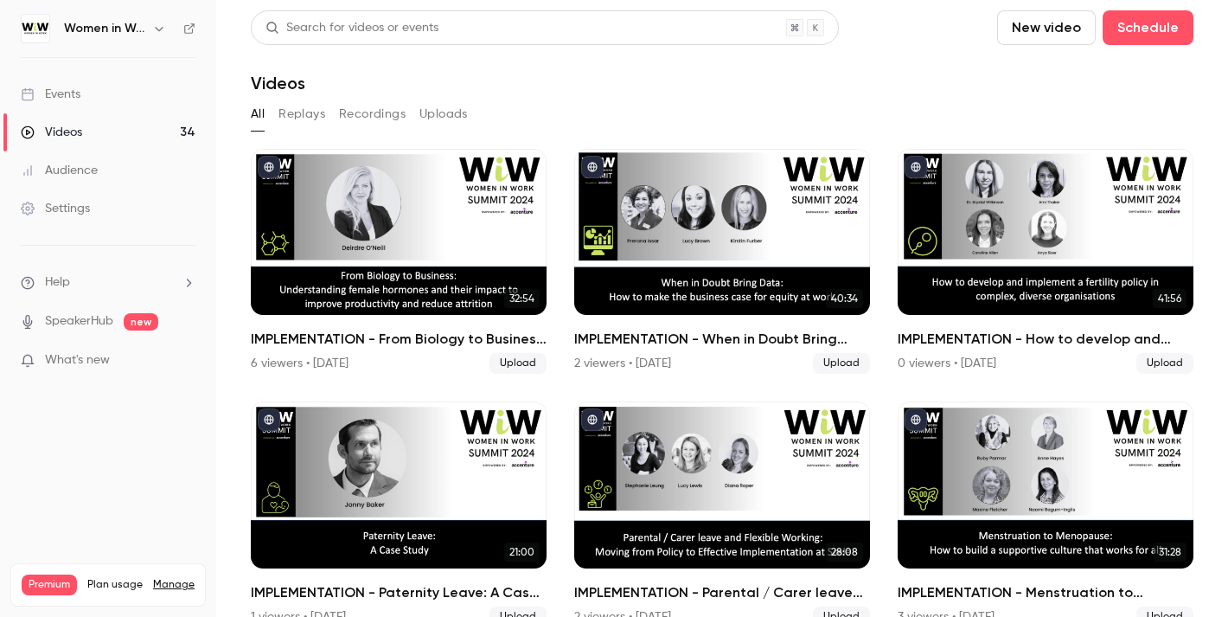
click at [74, 178] on div "Audience" at bounding box center [59, 170] width 77 height 17
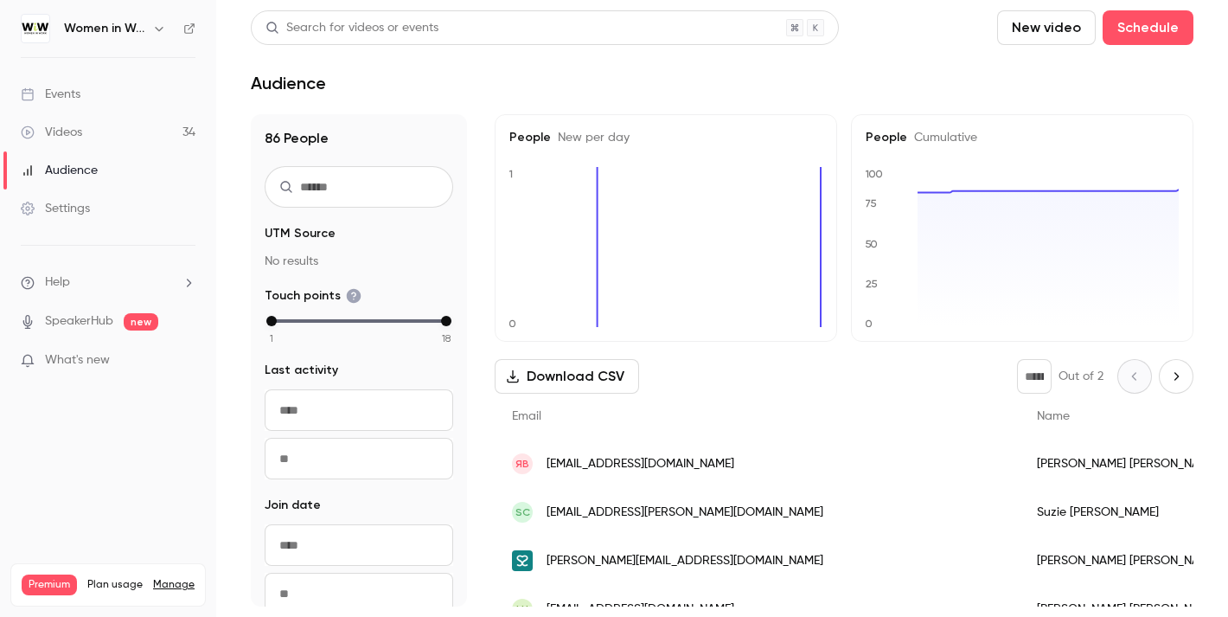
click at [82, 139] on div "Videos" at bounding box center [51, 132] width 61 height 17
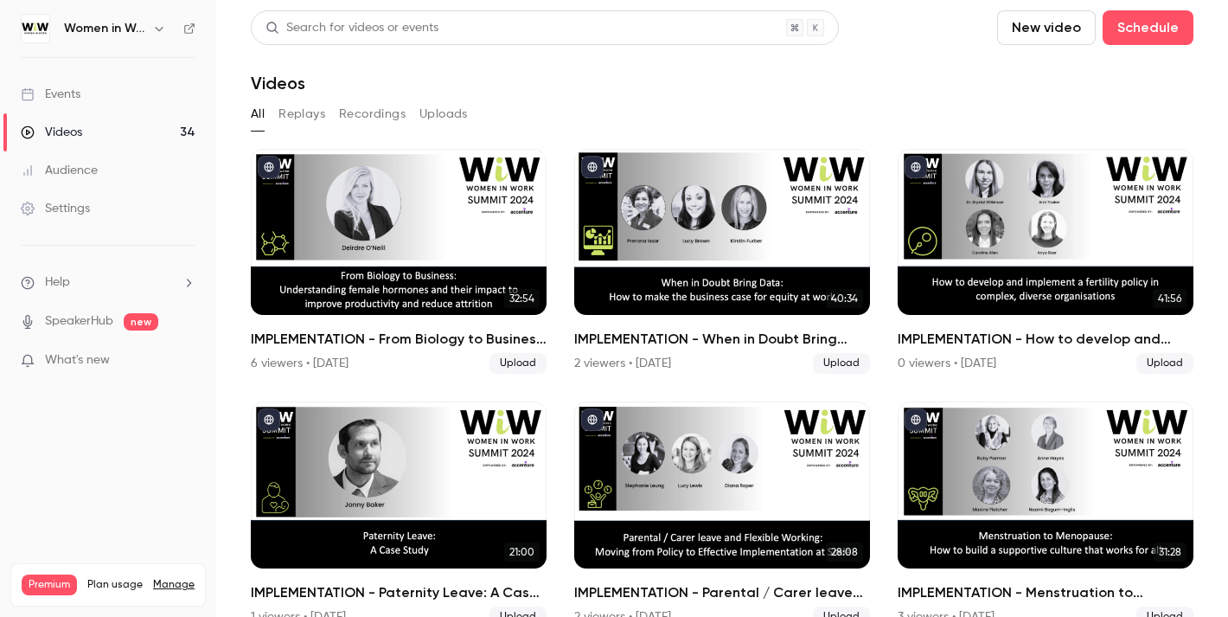
click at [662, 91] on div "Videos" at bounding box center [722, 83] width 943 height 21
